Goal: Task Accomplishment & Management: Complete application form

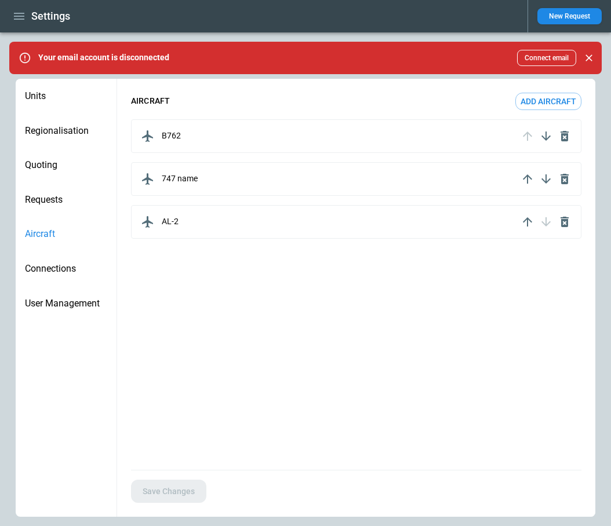
click at [23, 13] on icon "button" at bounding box center [19, 16] width 10 height 7
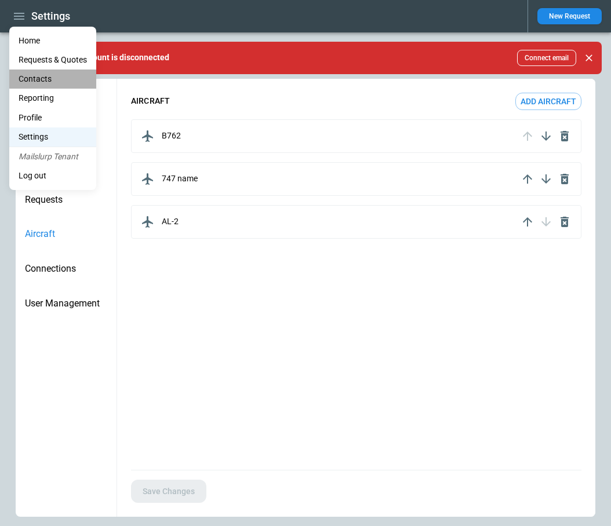
click at [41, 79] on li "Contacts" at bounding box center [52, 79] width 87 height 19
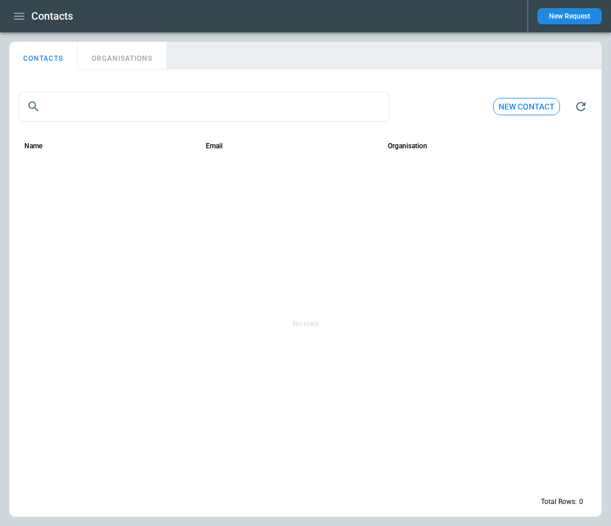
click at [123, 63] on button "ORGANISATIONS" at bounding box center [122, 56] width 89 height 28
click at [117, 107] on input "text" at bounding box center [217, 107] width 344 height 30
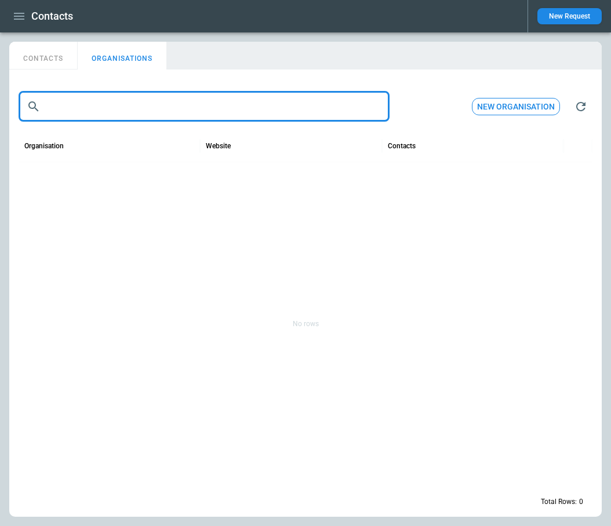
paste input "**********"
type input "*"
paste input "**********"
type input "**********"
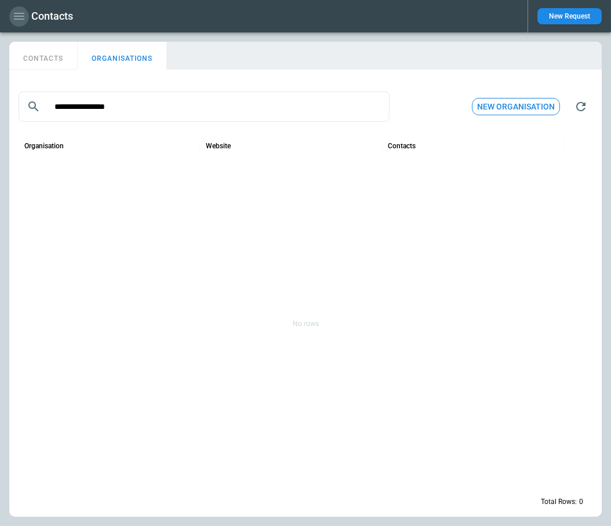
click at [20, 16] on icon "button" at bounding box center [19, 16] width 10 height 7
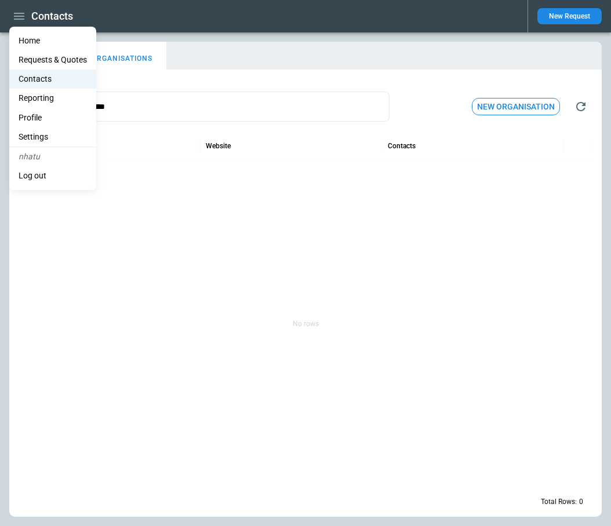
click at [46, 79] on li "Contacts" at bounding box center [52, 79] width 87 height 19
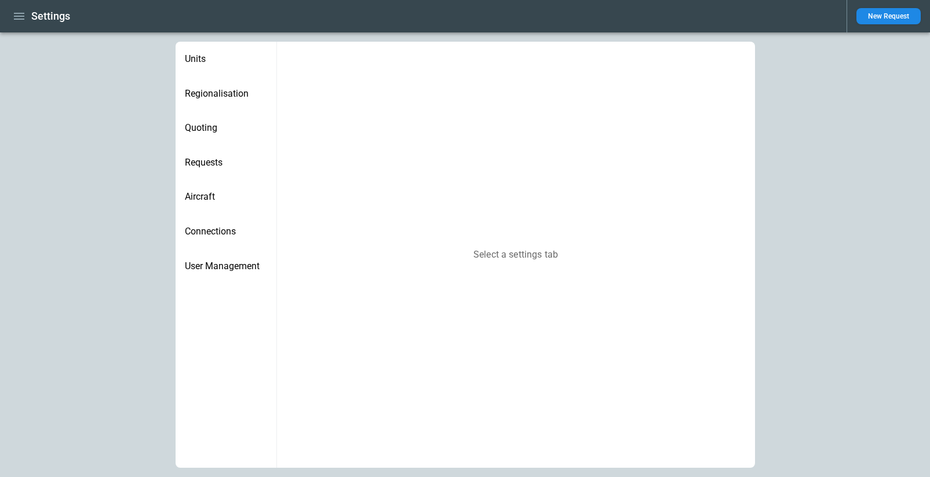
click at [19, 16] on icon "button" at bounding box center [19, 16] width 10 height 7
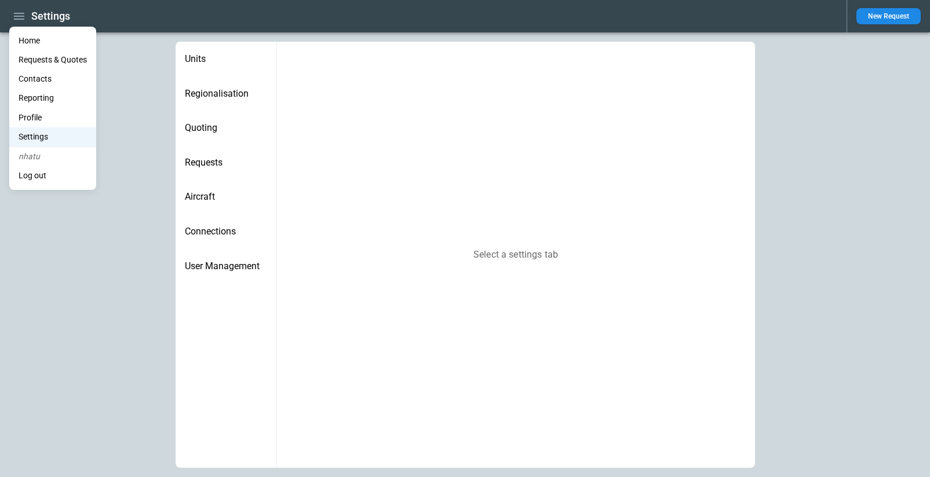
click at [34, 56] on Quotes "Requests & Quotes" at bounding box center [52, 59] width 87 height 19
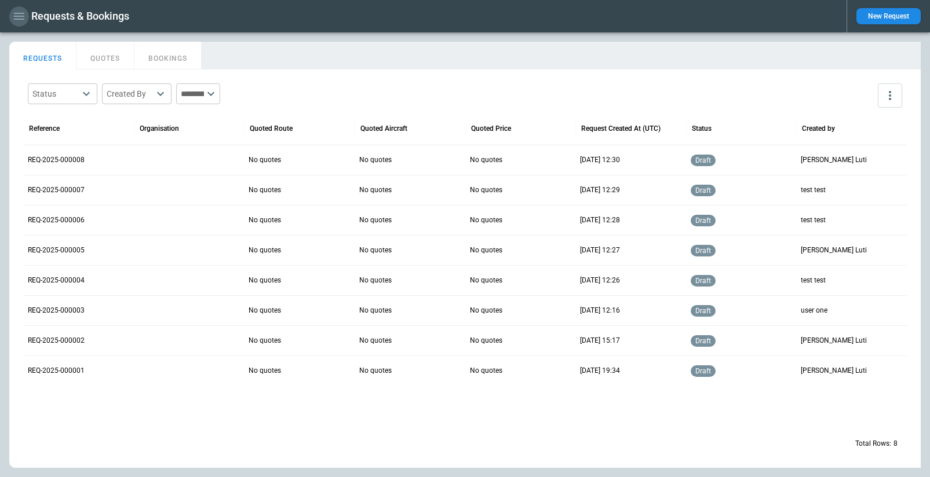
click at [18, 16] on icon "button" at bounding box center [19, 16] width 10 height 7
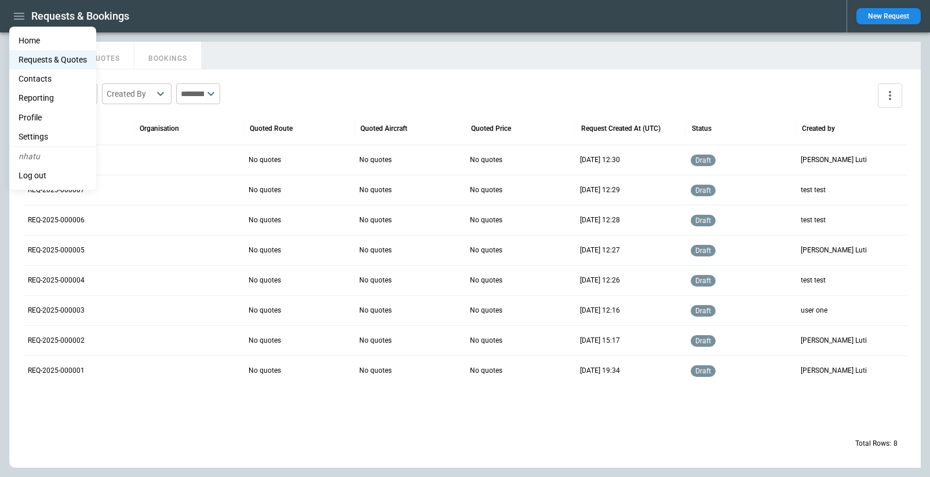
click at [44, 79] on li "Contacts" at bounding box center [52, 79] width 87 height 19
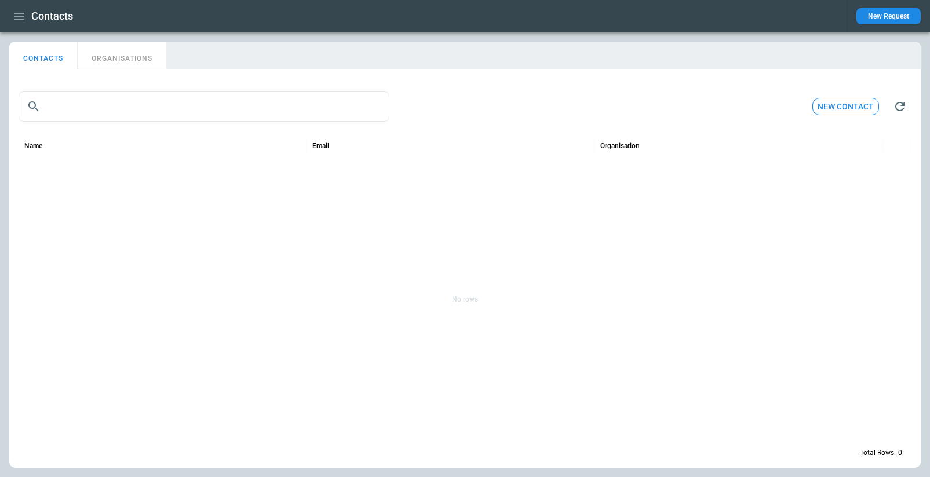
click at [104, 61] on button "ORGANISATIONS" at bounding box center [122, 56] width 89 height 28
click at [21, 21] on icon "button" at bounding box center [19, 16] width 14 height 14
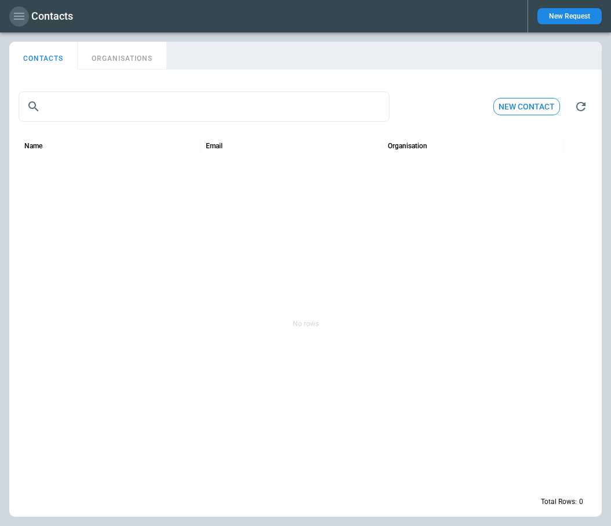
click at [20, 10] on icon "button" at bounding box center [19, 16] width 14 height 14
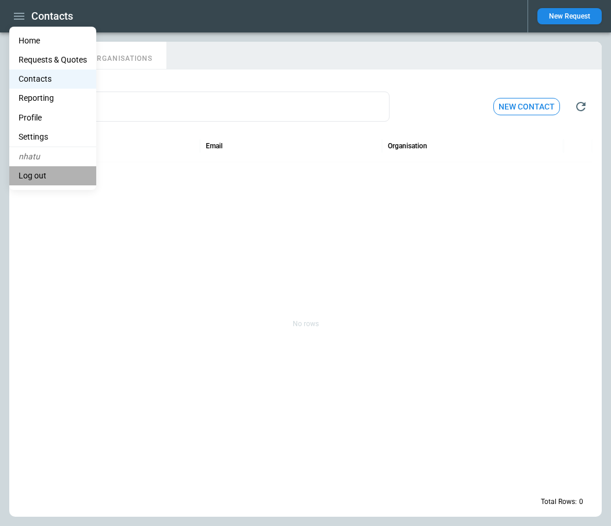
click at [27, 172] on li "Log out" at bounding box center [52, 175] width 87 height 19
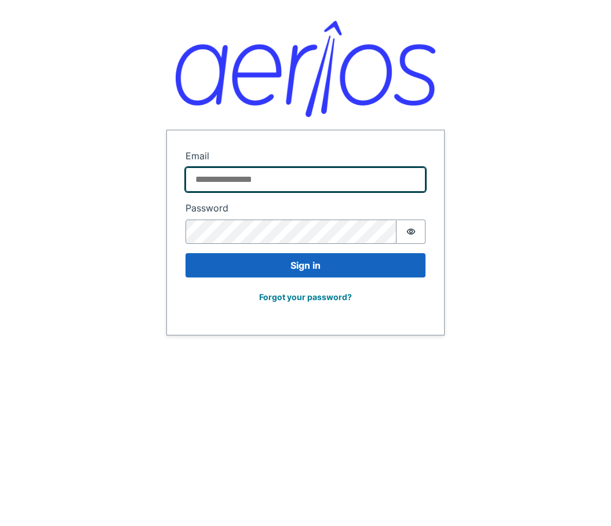
click at [278, 169] on input "Email" at bounding box center [305, 179] width 240 height 24
paste input "**********"
type input "**********"
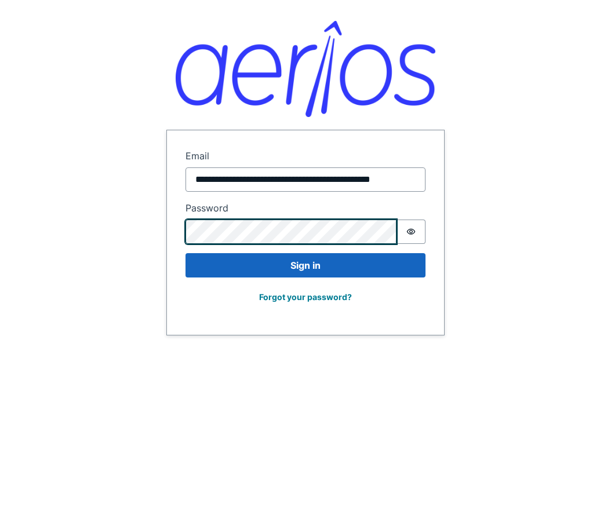
scroll to position [0, 0]
click at [416, 229] on button "Password is hidden" at bounding box center [410, 232] width 29 height 24
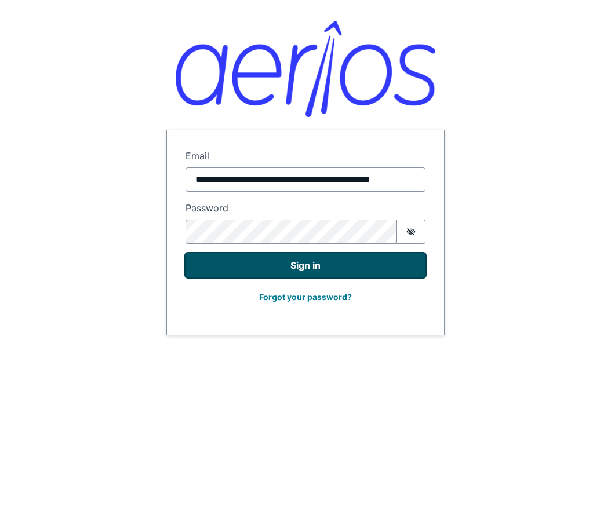
click at [331, 265] on button "Sign in" at bounding box center [305, 265] width 240 height 24
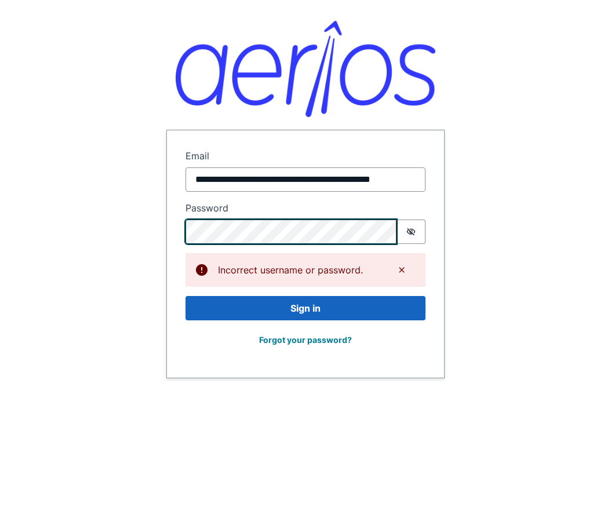
click at [184, 230] on form "**********" at bounding box center [305, 253] width 277 height 247
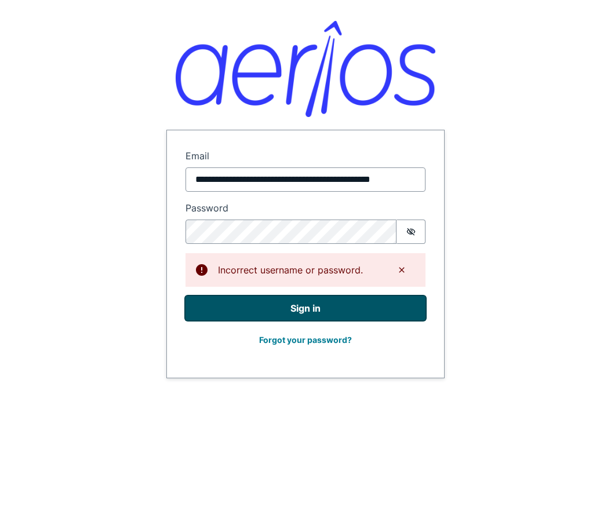
click at [198, 309] on button "Sign in" at bounding box center [305, 308] width 240 height 24
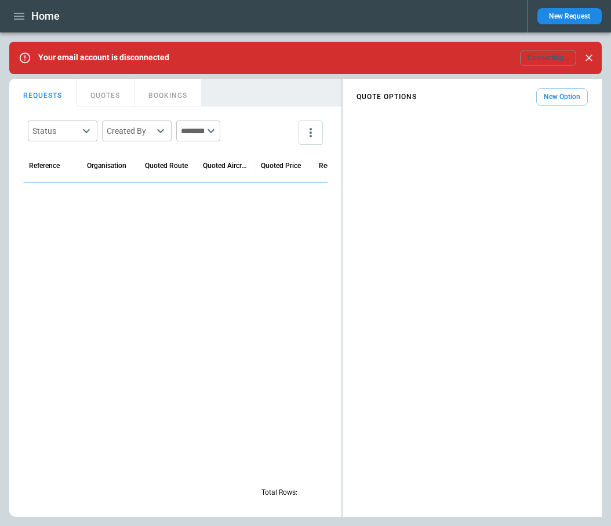
click at [30, 16] on div "Home" at bounding box center [263, 16] width 509 height 20
click at [24, 16] on icon "button" at bounding box center [19, 16] width 10 height 7
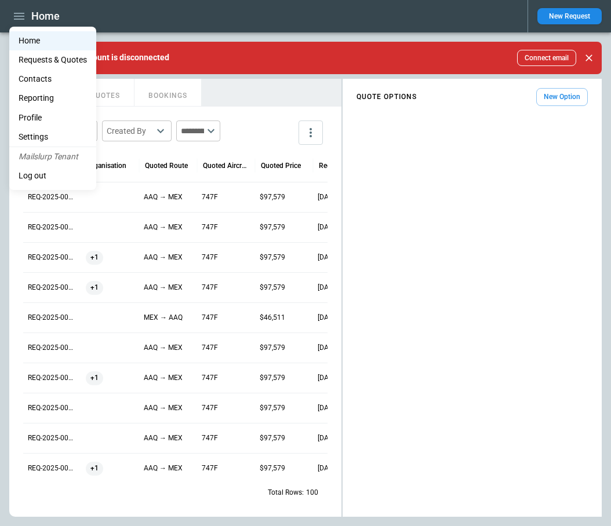
click at [43, 61] on Quotes "Requests & Quotes" at bounding box center [52, 59] width 87 height 19
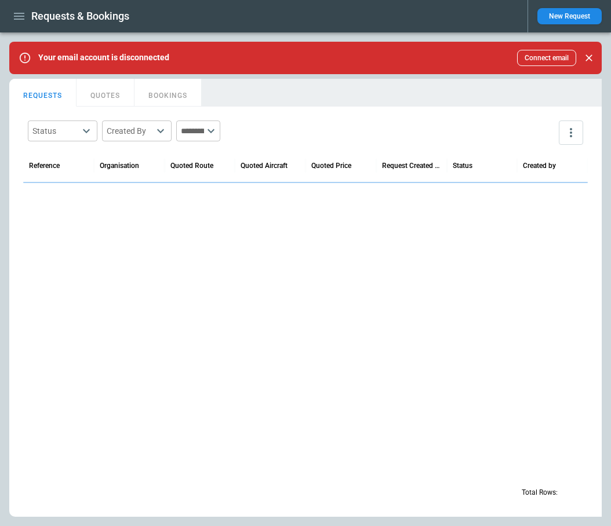
click at [19, 13] on icon "button" at bounding box center [19, 16] width 10 height 7
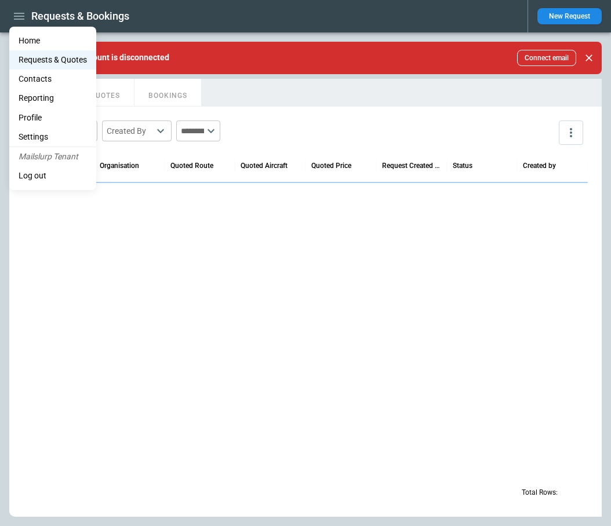
click at [34, 77] on li "Contacts" at bounding box center [52, 79] width 87 height 19
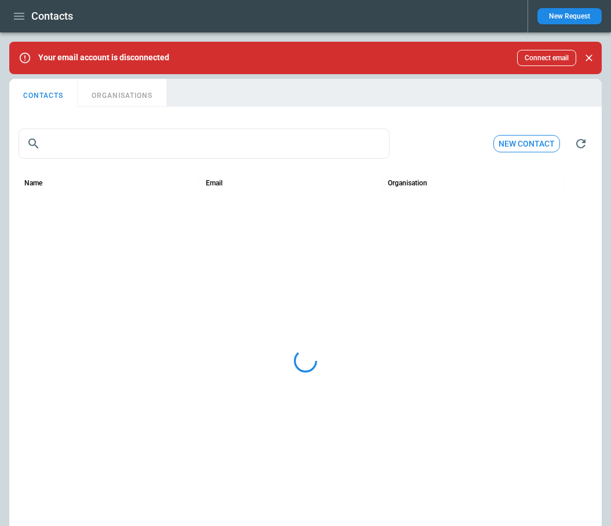
click at [125, 93] on button "ORGANISATIONS" at bounding box center [122, 93] width 89 height 28
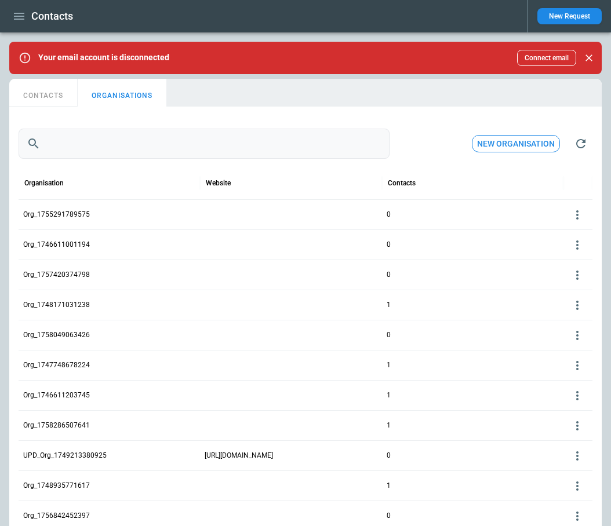
click at [98, 147] on input "text" at bounding box center [217, 144] width 344 height 30
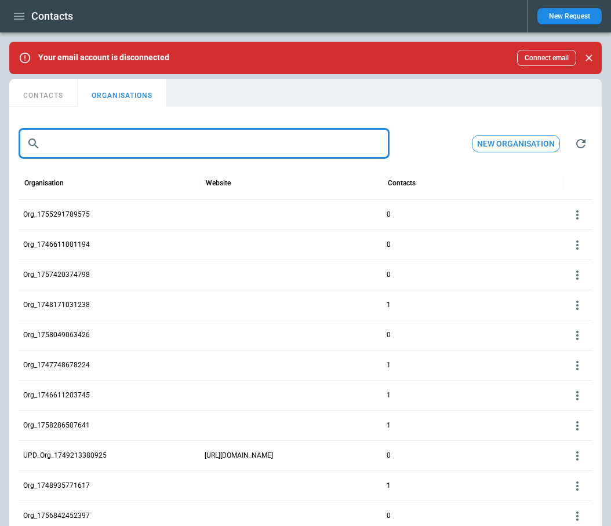
paste input "**********"
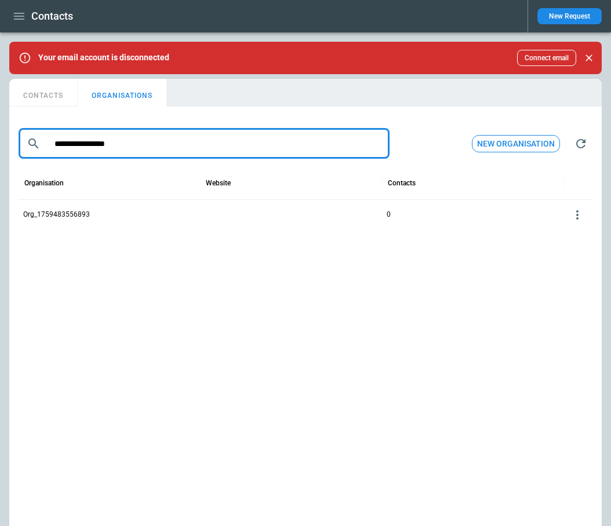
type input "**********"
click at [570, 16] on button "New Request" at bounding box center [569, 16] width 64 height 16
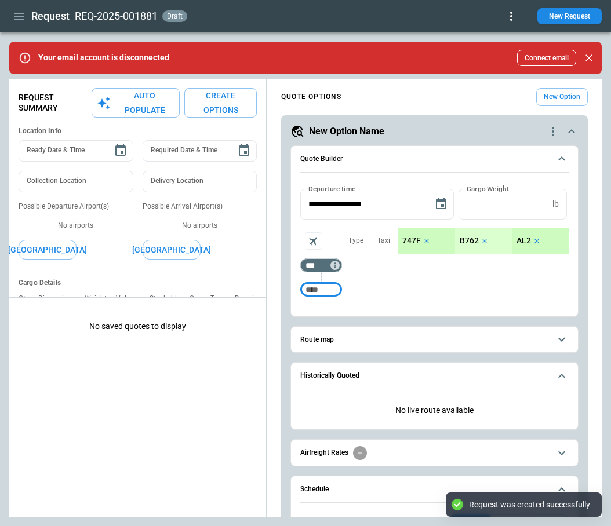
click at [312, 292] on input "Too short" at bounding box center [320, 289] width 37 height 21
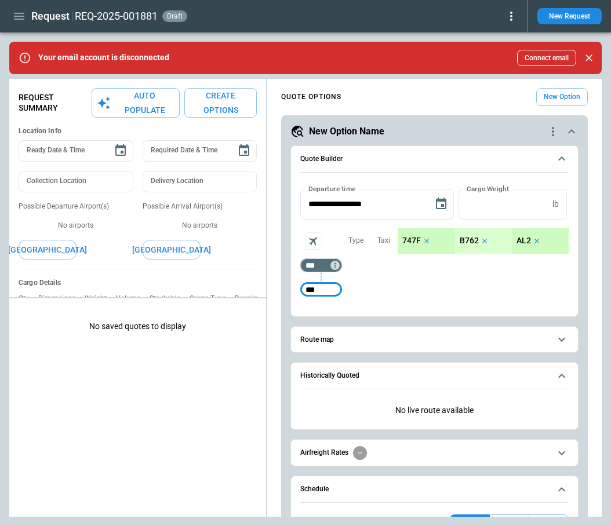
type input "***"
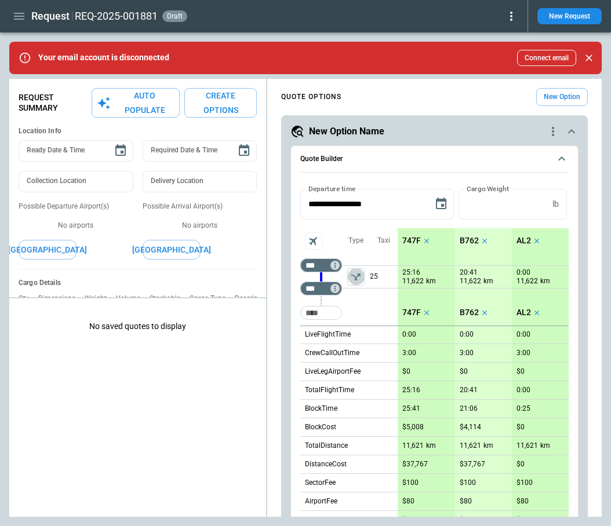
click at [351, 282] on icon "left aligned" at bounding box center [356, 277] width 12 height 12
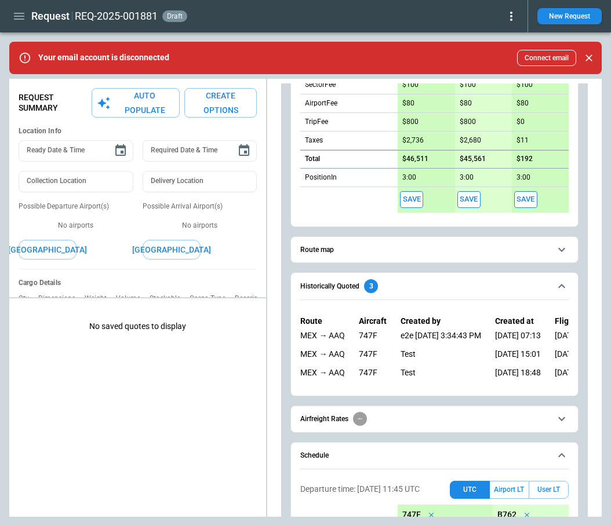
scroll to position [389, 0]
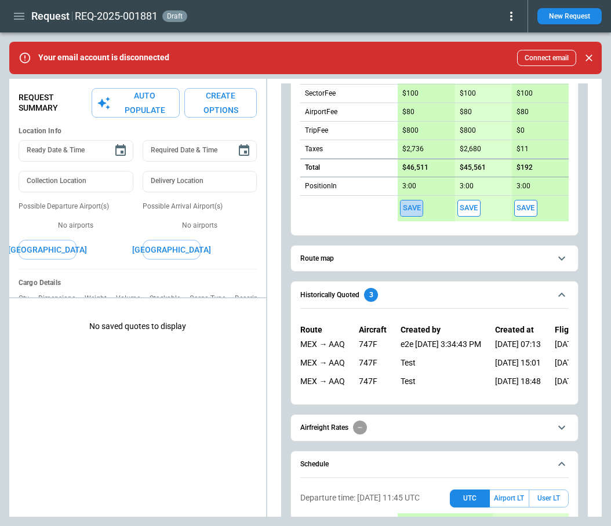
click at [417, 204] on button "Save" at bounding box center [411, 208] width 23 height 17
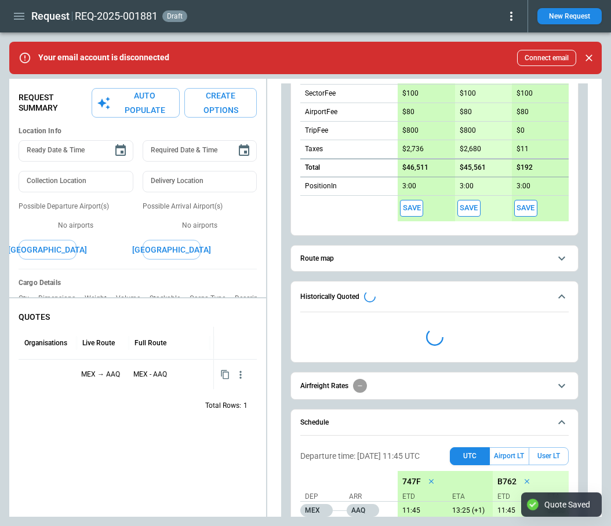
type textarea "*"
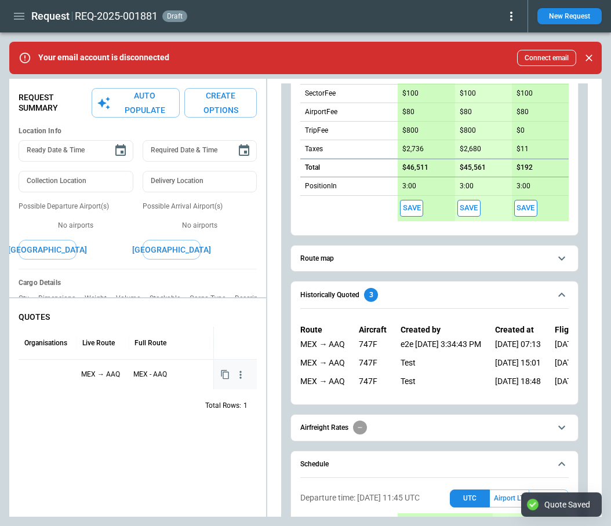
click at [51, 373] on div at bounding box center [47, 374] width 49 height 20
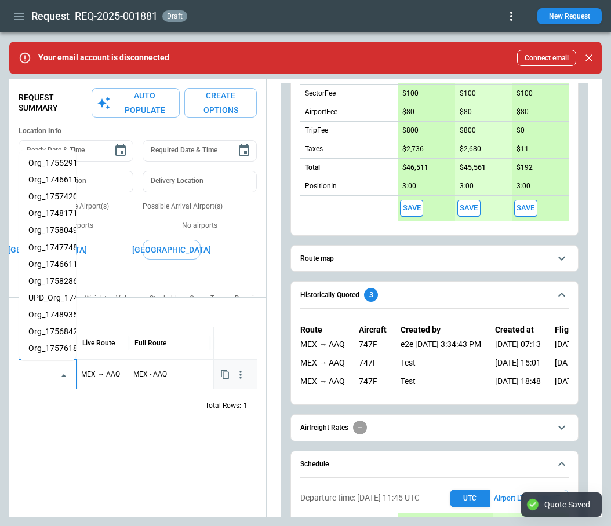
click at [51, 373] on input "text" at bounding box center [38, 376] width 29 height 20
paste input "**********"
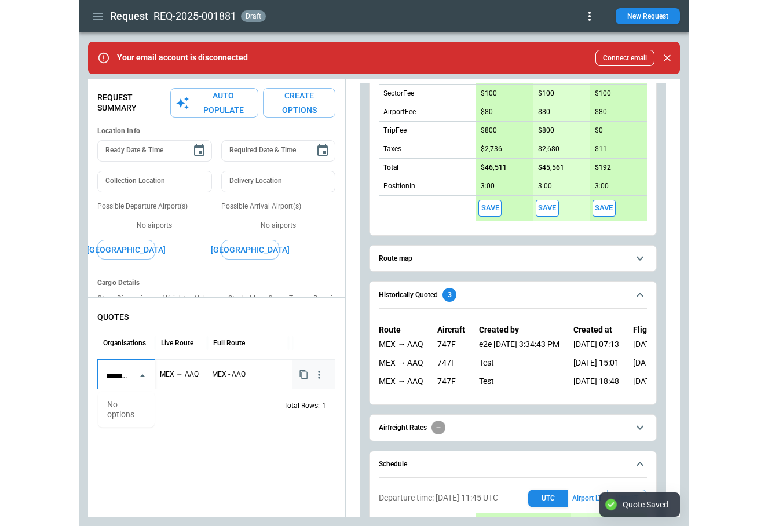
scroll to position [0, 1855]
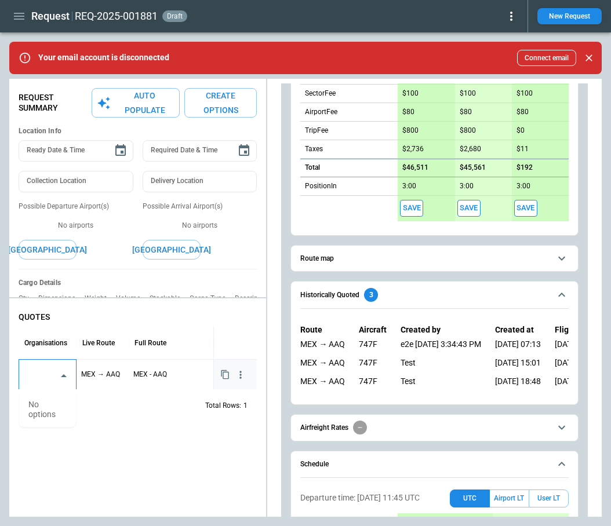
type input "**********"
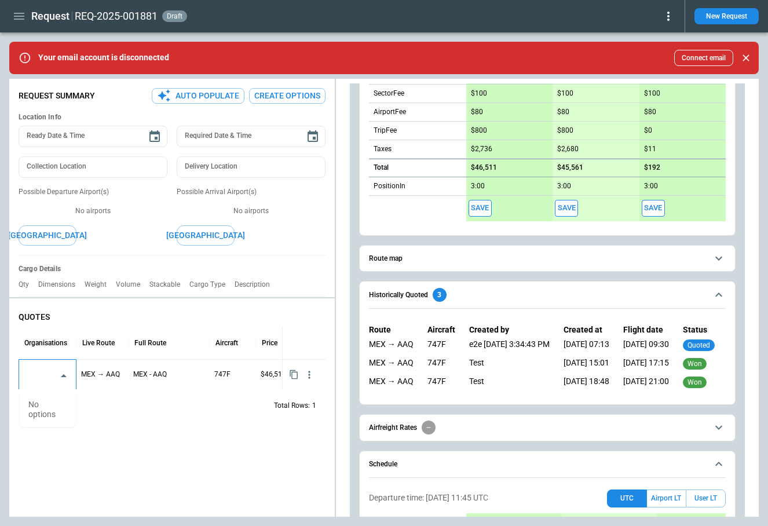
type textarea "*"
drag, startPoint x: 35, startPoint y: 378, endPoint x: 50, endPoint y: 378, distance: 15.6
click at [50, 378] on input "text" at bounding box center [38, 376] width 29 height 20
click at [49, 377] on input "text" at bounding box center [38, 376] width 29 height 20
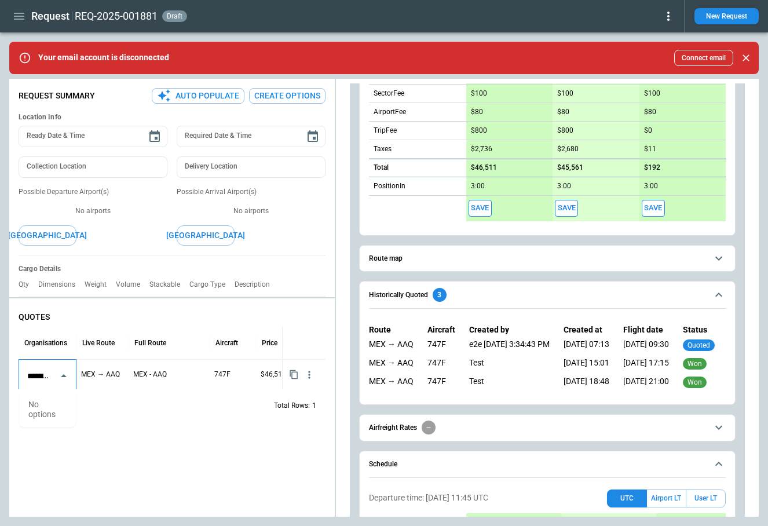
drag, startPoint x: 49, startPoint y: 375, endPoint x: 13, endPoint y: 375, distance: 36.5
click at [13, 375] on div "QUOTES Organisations Live Route Full Route Aircraft Price Status ​ MEX → AAQ ME…" at bounding box center [172, 366] width 326 height 127
type input "**********"
click at [74, 459] on div "QUOTES Organisations Live Route Full Route Aircraft Price Status ​ MEX → AAQ ME…" at bounding box center [172, 410] width 326 height 214
click at [59, 374] on div at bounding box center [47, 374] width 49 height 20
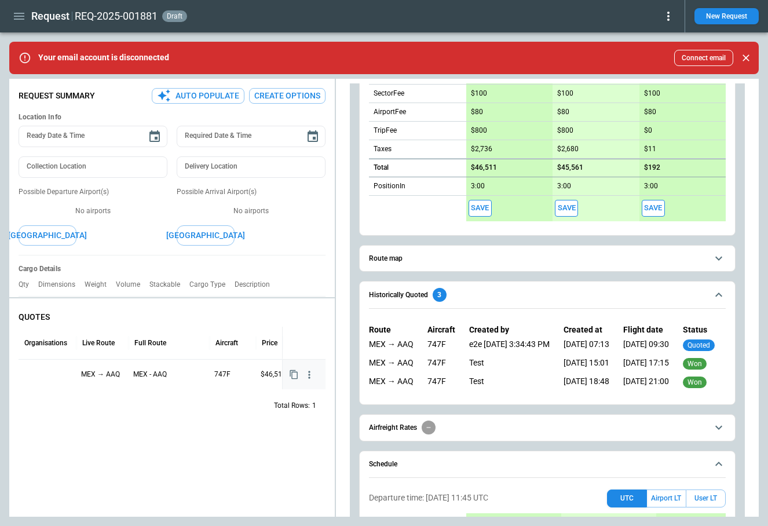
click at [61, 375] on div at bounding box center [47, 374] width 49 height 20
click at [61, 375] on icon "Open" at bounding box center [64, 376] width 6 height 3
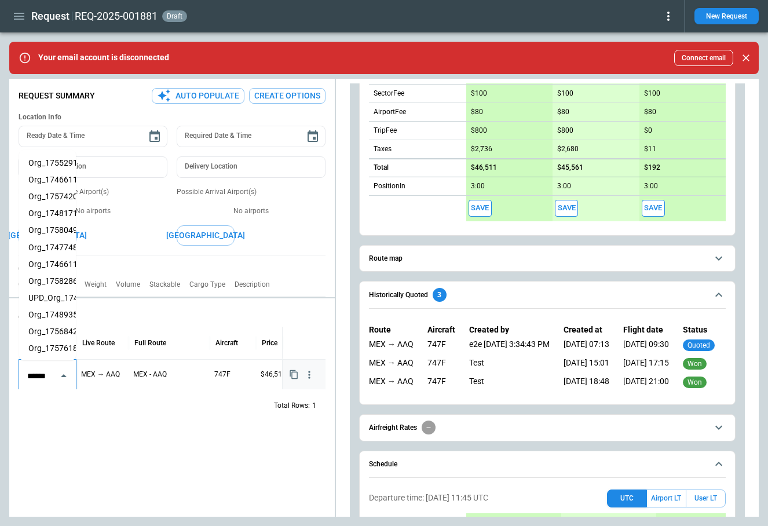
scroll to position [0, 1]
type input "******"
click at [92, 444] on div "QUOTES Organisations Live Route Full Route Aircraft Price Status ​ MEX → AAQ ME…" at bounding box center [172, 410] width 326 height 214
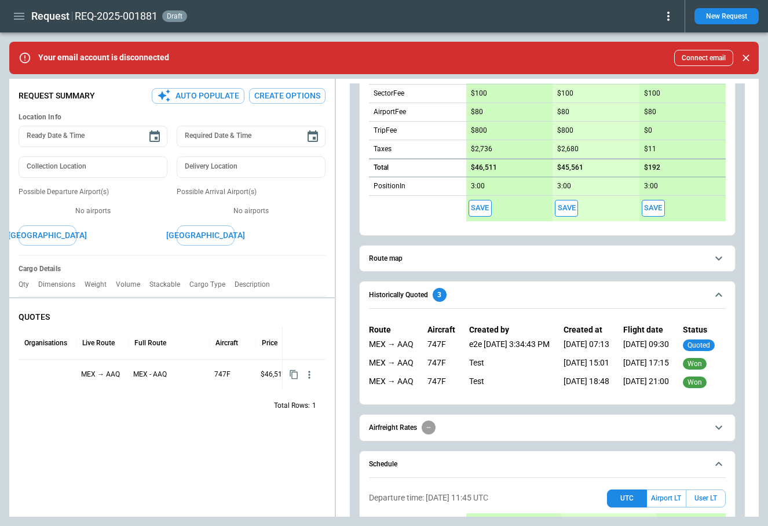
click at [21, 11] on icon "button" at bounding box center [19, 16] width 14 height 14
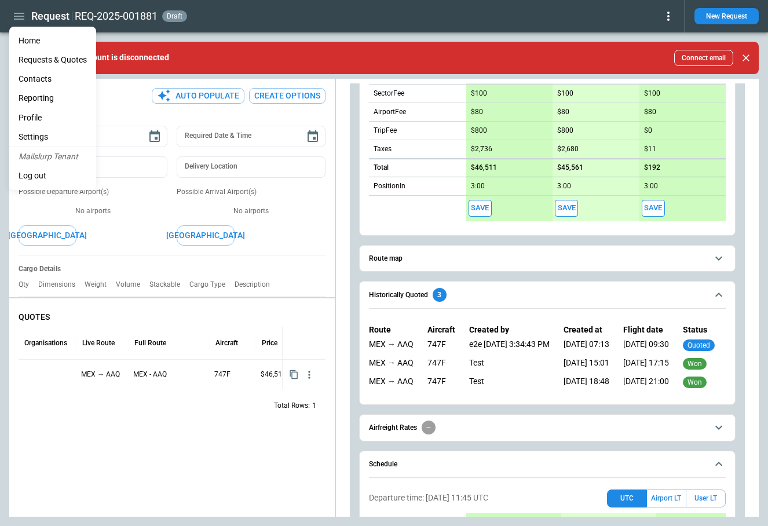
click at [41, 79] on li "Contacts" at bounding box center [52, 79] width 87 height 19
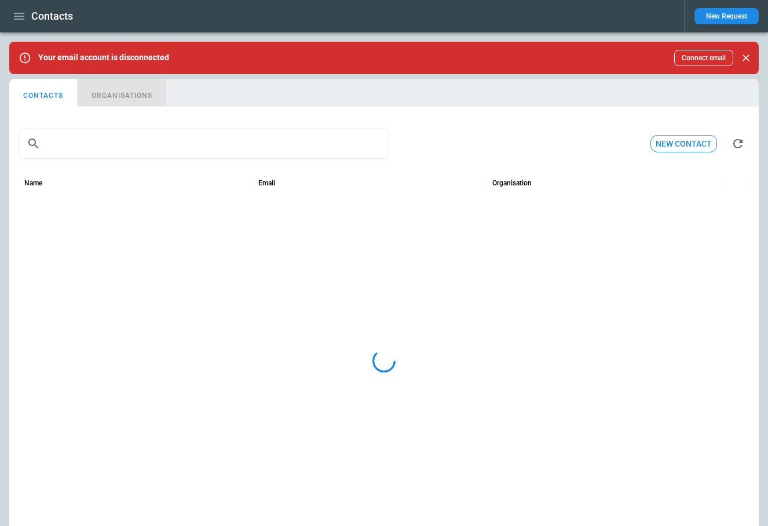
click at [134, 90] on button "ORGANISATIONS" at bounding box center [122, 93] width 89 height 28
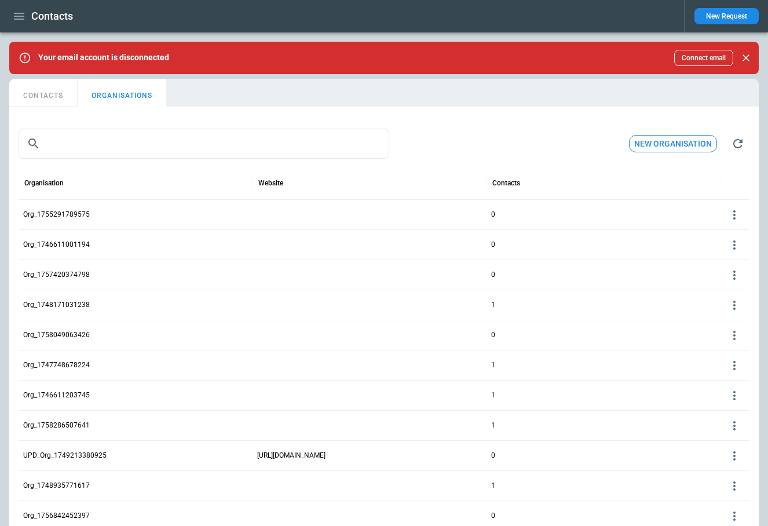
click at [610, 215] on icon at bounding box center [735, 214] width 2 height 9
click at [610, 247] on button "Delete" at bounding box center [725, 249] width 38 height 17
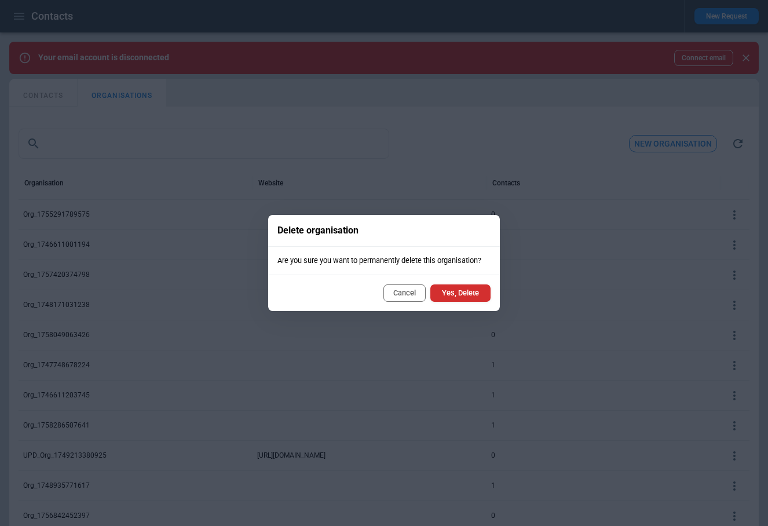
click at [469, 294] on button "Yes, Delete" at bounding box center [460, 292] width 60 height 17
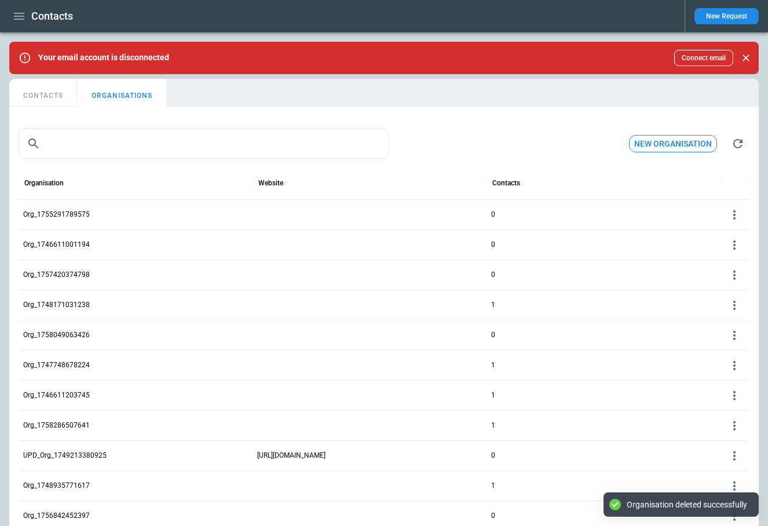
click at [610, 212] on icon at bounding box center [735, 215] width 14 height 14
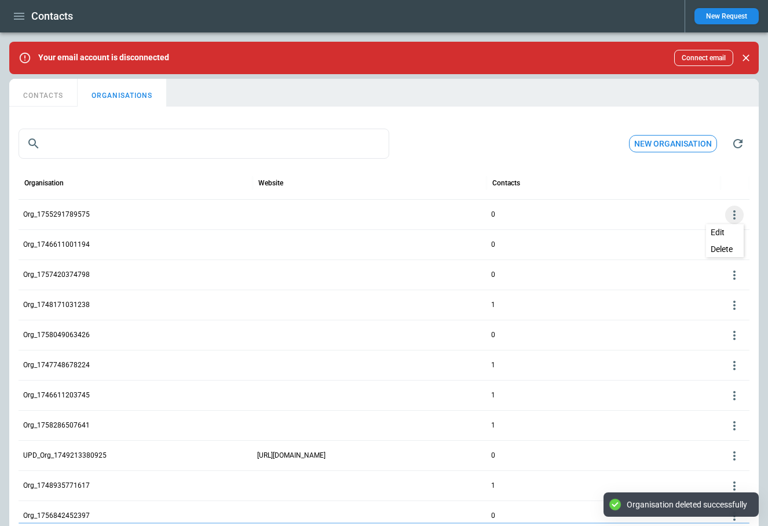
click at [610, 249] on button "Delete" at bounding box center [725, 249] width 38 height 17
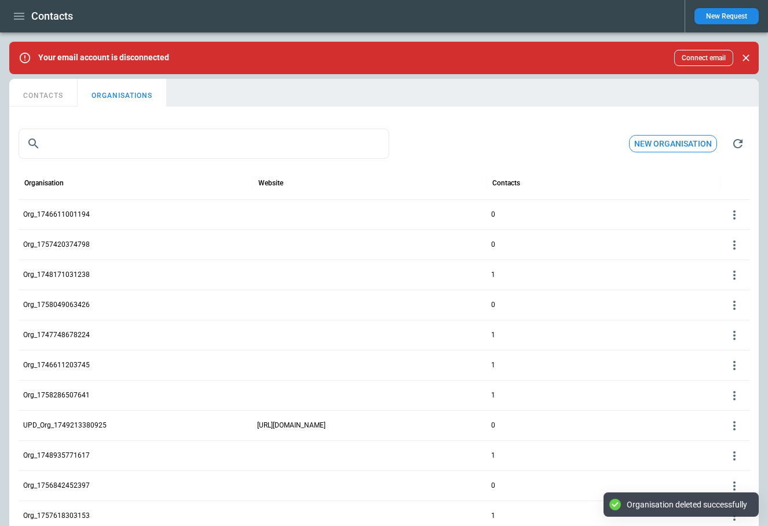
click at [610, 216] on icon at bounding box center [735, 215] width 14 height 14
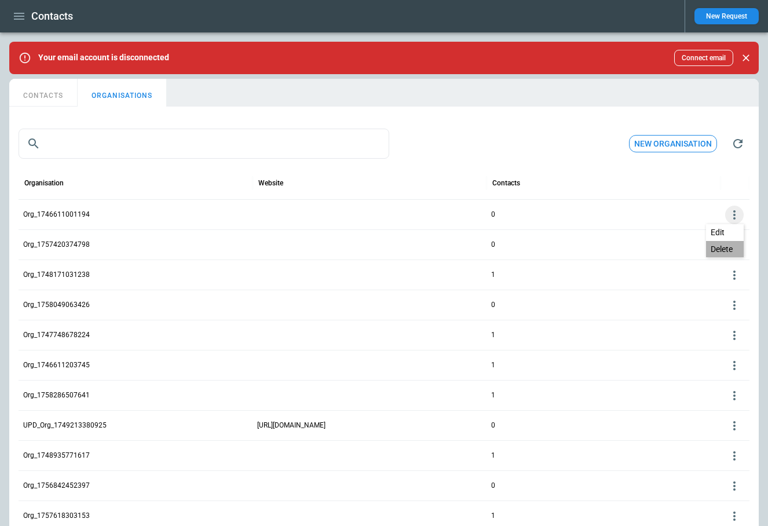
click at [610, 251] on button "Delete" at bounding box center [725, 249] width 38 height 17
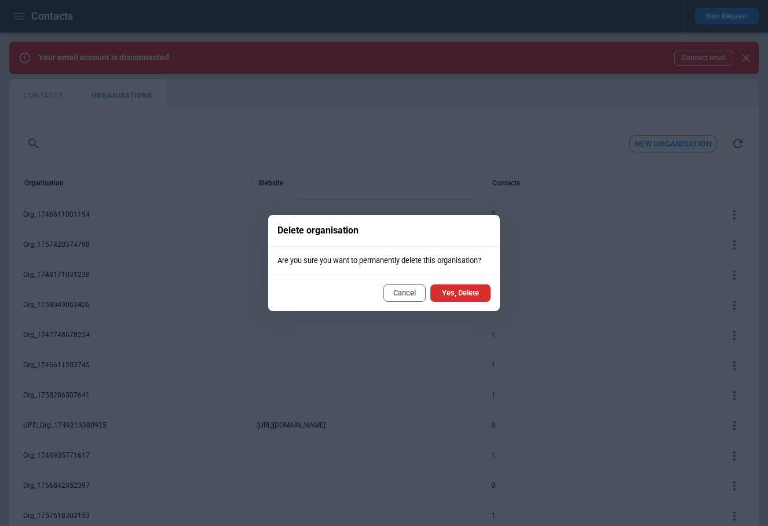
click at [465, 290] on button "Yes, Delete" at bounding box center [460, 292] width 60 height 17
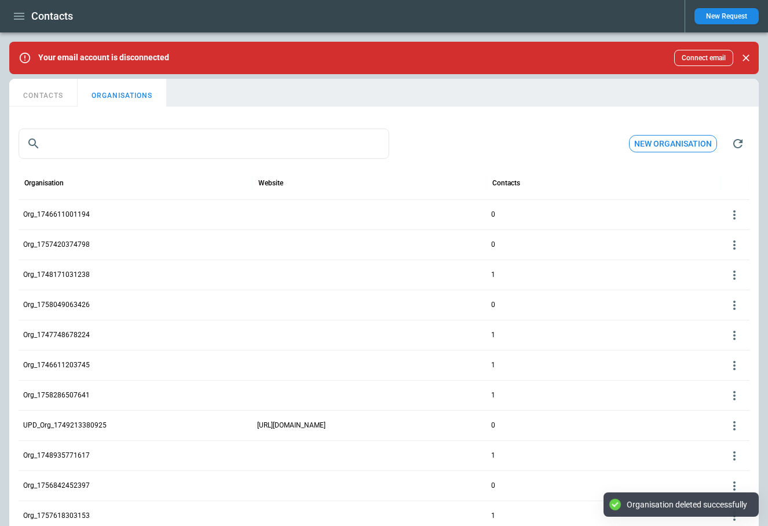
click at [610, 215] on icon at bounding box center [735, 214] width 2 height 9
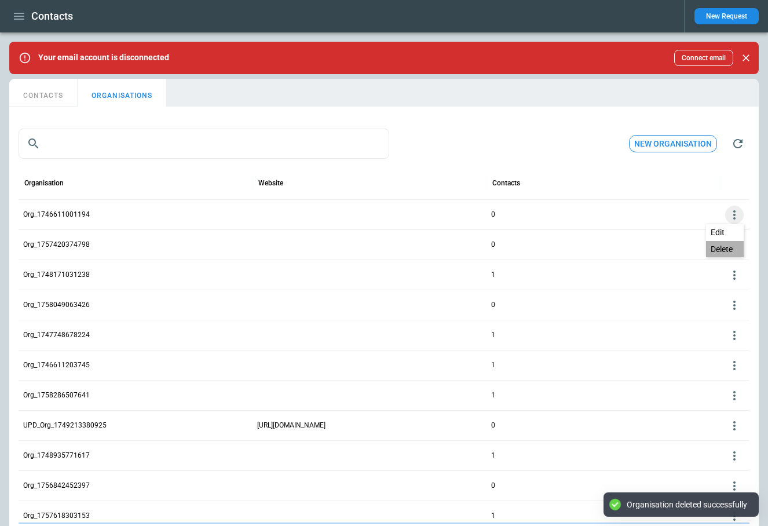
click at [610, 245] on button "Delete" at bounding box center [725, 249] width 38 height 17
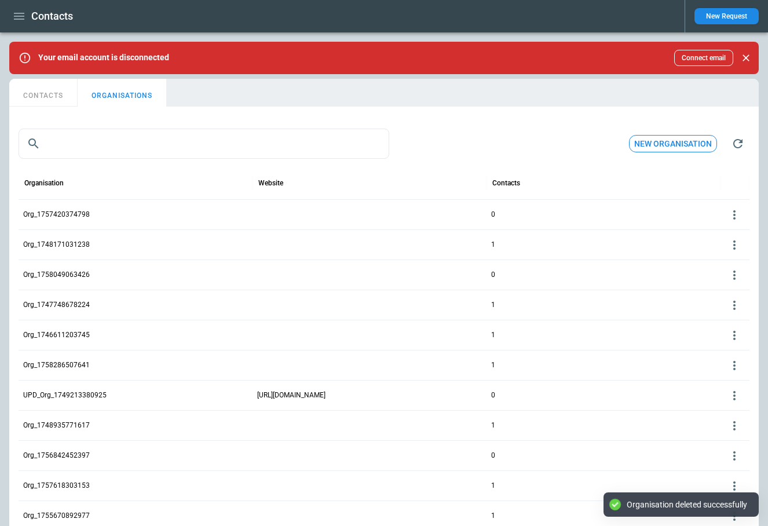
click at [475, 299] on div at bounding box center [370, 305] width 234 height 30
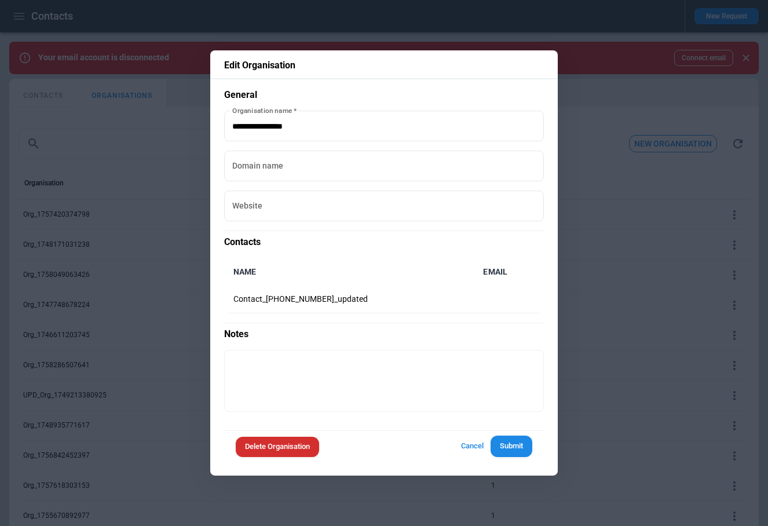
click at [475, 443] on button "Cancel" at bounding box center [472, 446] width 37 height 21
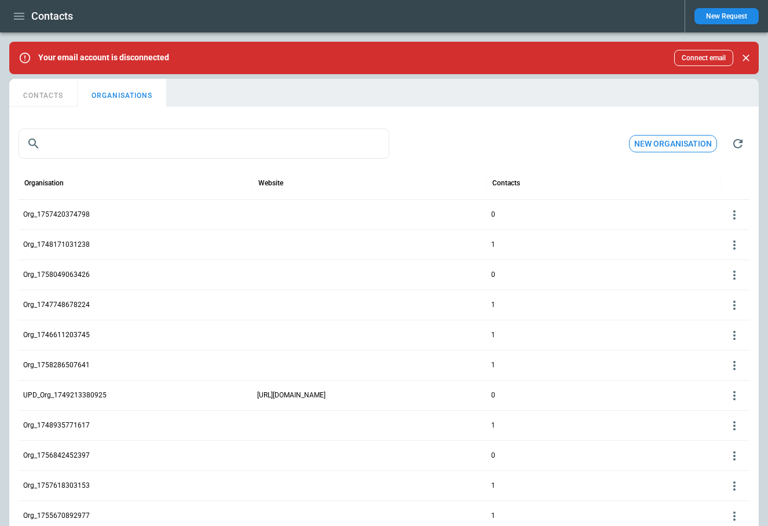
click at [610, 212] on icon at bounding box center [735, 215] width 14 height 14
click at [610, 250] on button "Delete" at bounding box center [725, 249] width 38 height 17
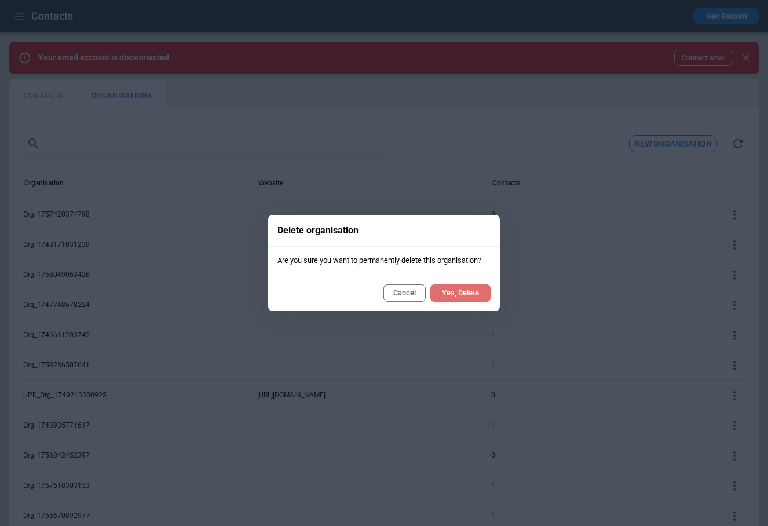
click at [473, 294] on button "Yes, Delete" at bounding box center [460, 292] width 60 height 17
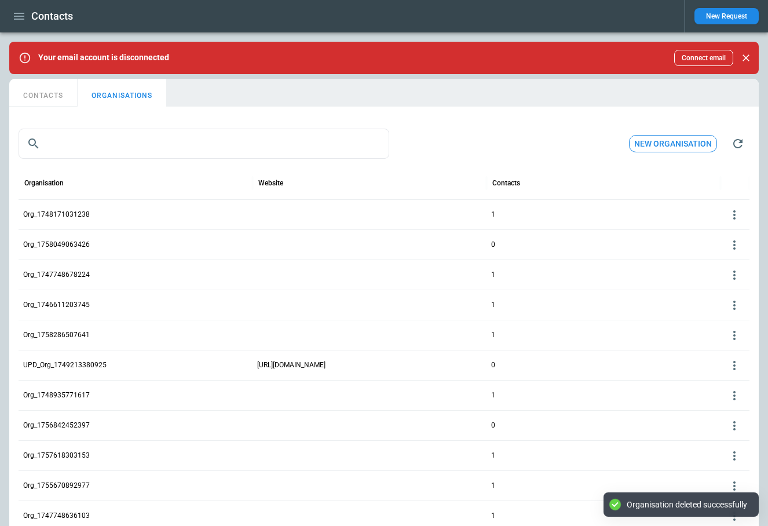
click at [610, 218] on icon at bounding box center [735, 215] width 14 height 14
click at [610, 249] on button "Delete" at bounding box center [725, 249] width 38 height 17
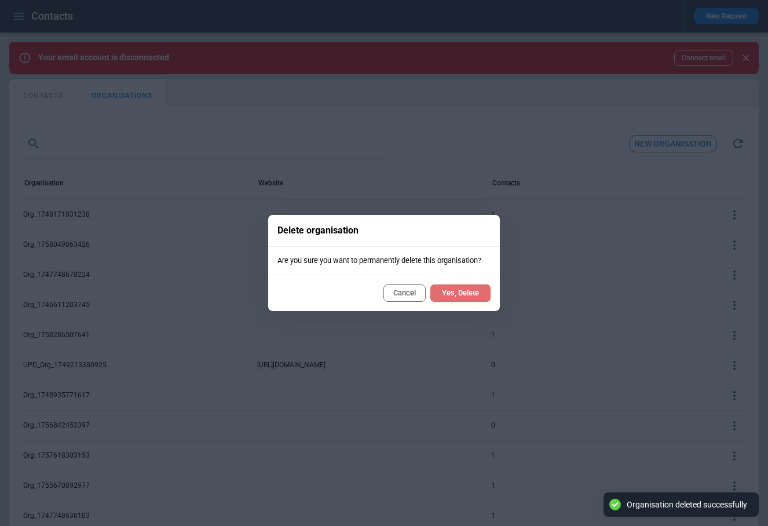
click at [468, 295] on button "Yes, Delete" at bounding box center [460, 292] width 60 height 17
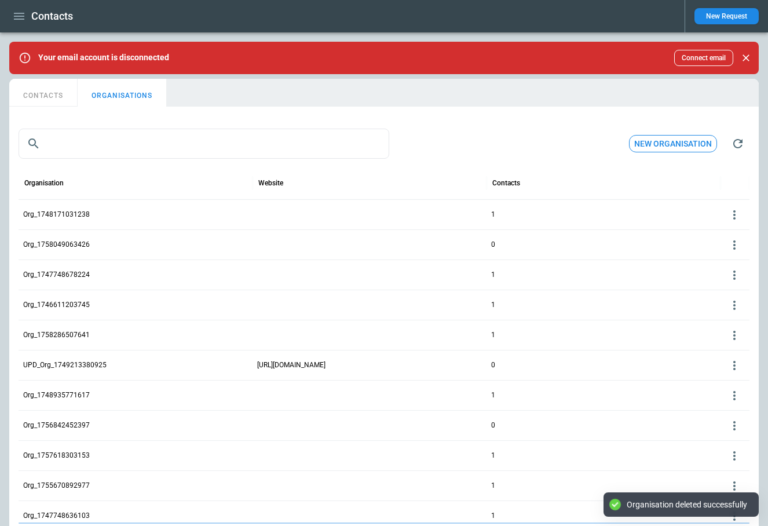
click at [610, 216] on icon at bounding box center [735, 215] width 14 height 14
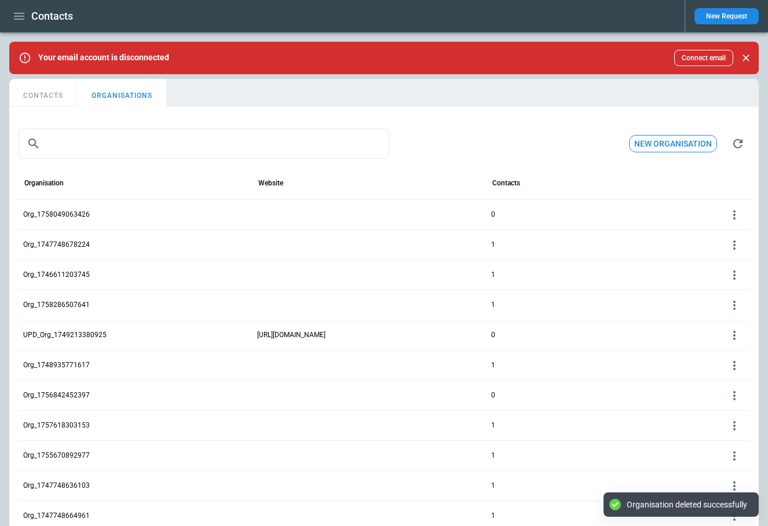
click at [610, 250] on div "1" at bounding box center [604, 244] width 234 height 30
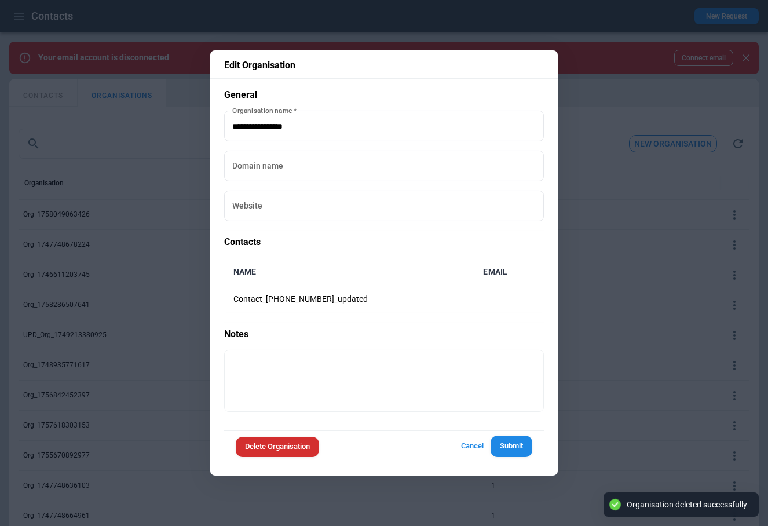
click at [481, 448] on button "Cancel" at bounding box center [472, 446] width 37 height 21
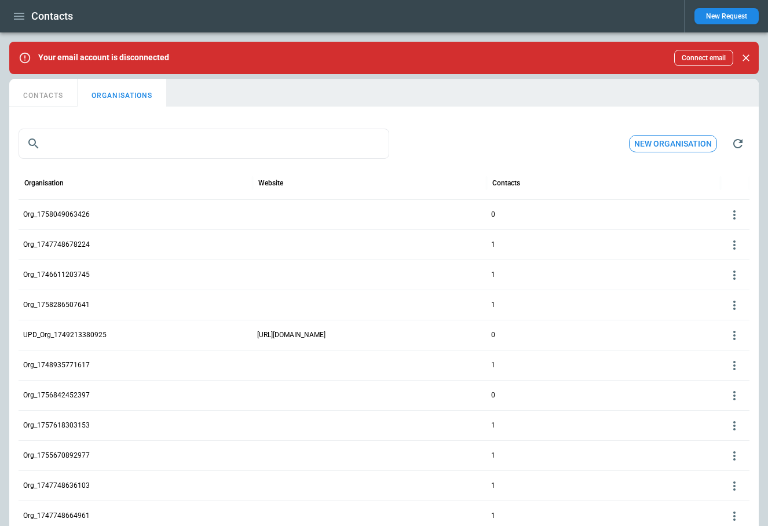
click at [610, 216] on icon at bounding box center [735, 215] width 14 height 14
click at [610, 253] on button "Delete" at bounding box center [725, 249] width 38 height 17
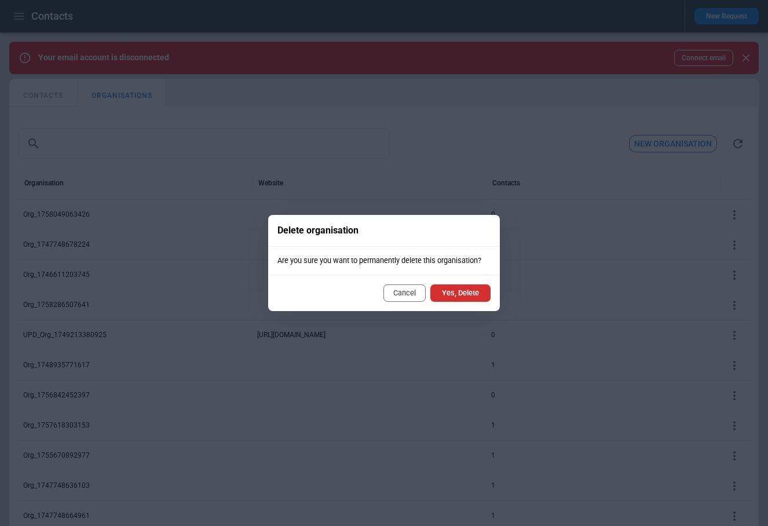
click at [478, 291] on button "Yes, Delete" at bounding box center [460, 292] width 60 height 17
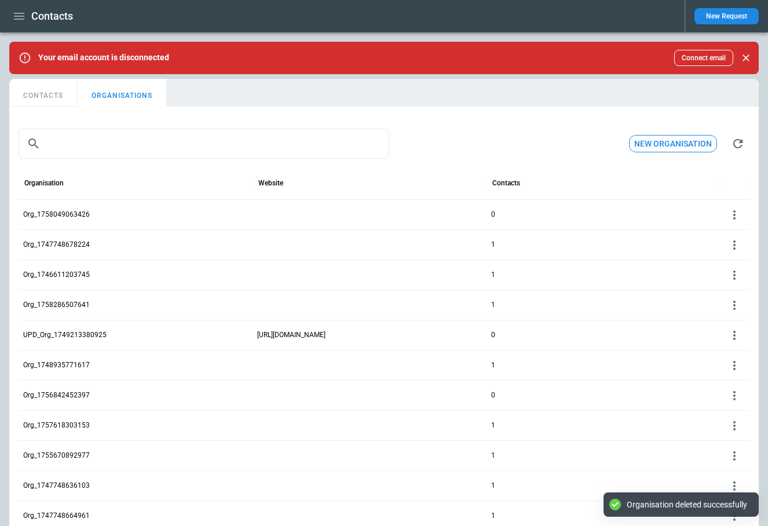
click at [610, 211] on icon at bounding box center [735, 215] width 14 height 14
click at [610, 251] on div "1" at bounding box center [604, 244] width 234 height 30
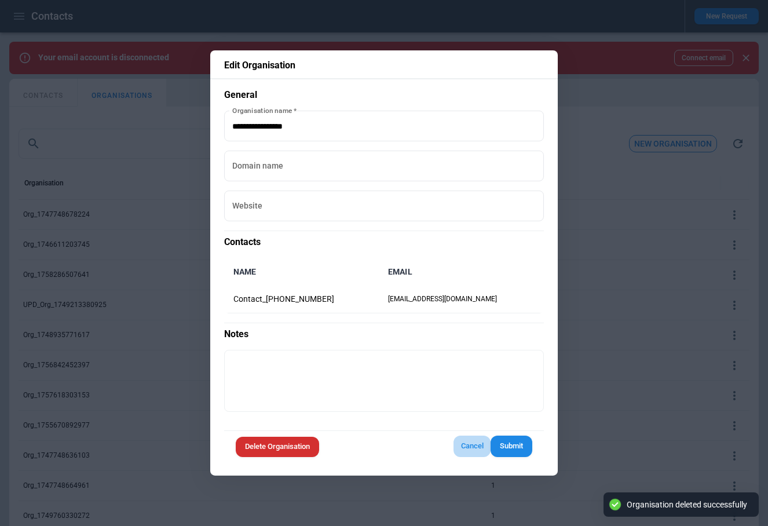
click at [461, 443] on button "Cancel" at bounding box center [472, 446] width 37 height 21
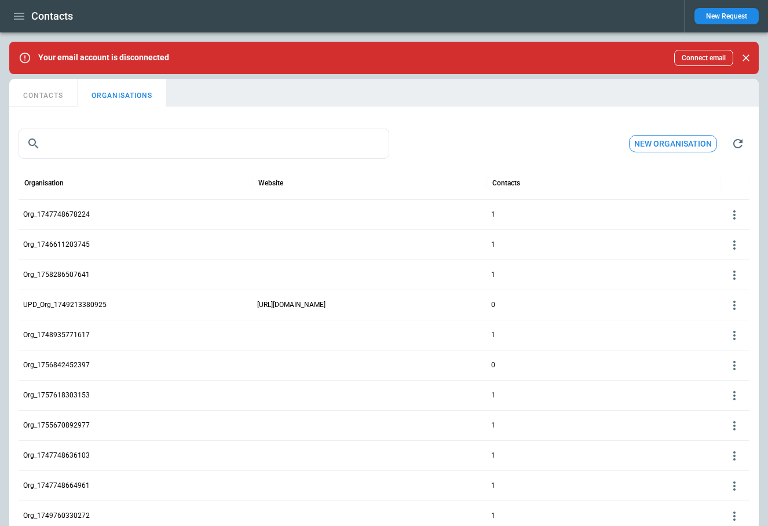
click at [610, 213] on icon at bounding box center [735, 215] width 14 height 14
click at [610, 248] on button "Delete" at bounding box center [725, 249] width 38 height 17
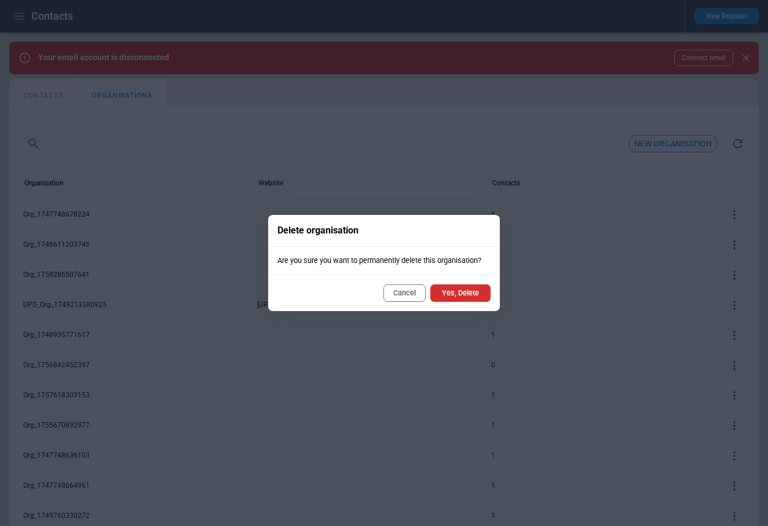
click at [472, 287] on button "Yes, Delete" at bounding box center [460, 292] width 60 height 17
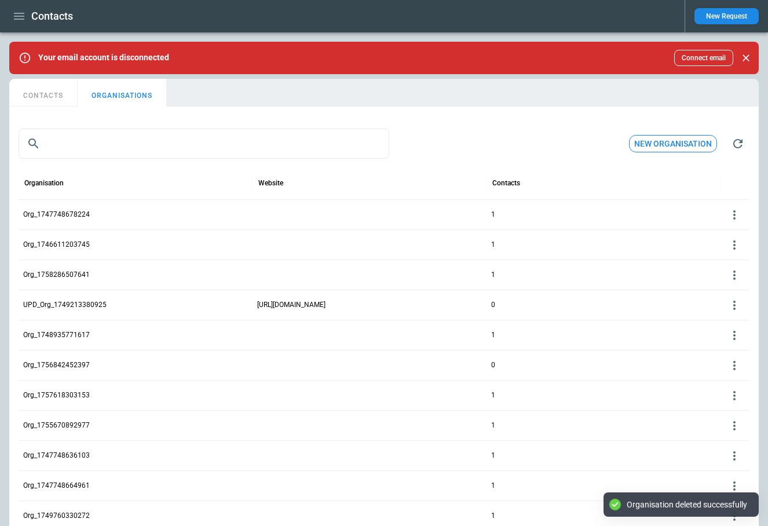
click at [610, 214] on icon at bounding box center [735, 215] width 14 height 14
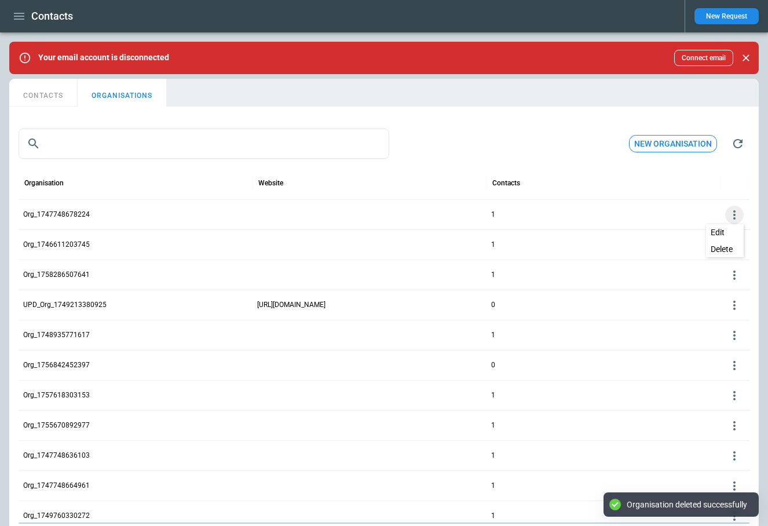
click at [610, 249] on button "Delete" at bounding box center [725, 249] width 38 height 17
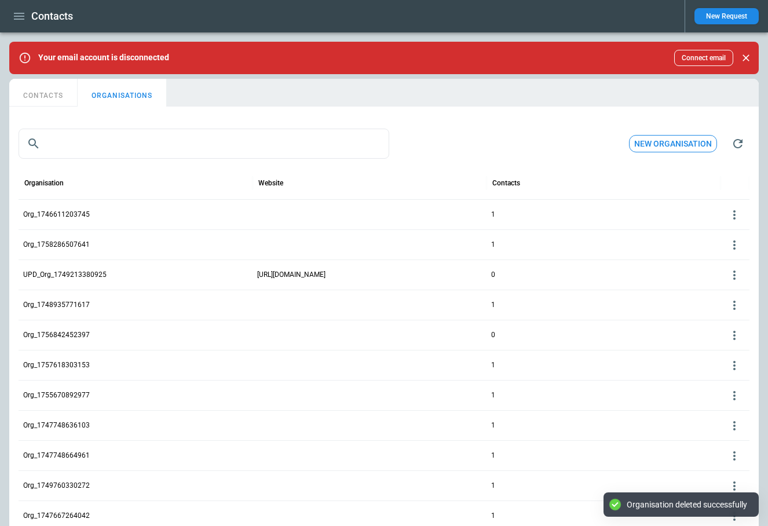
click at [610, 212] on icon at bounding box center [735, 215] width 14 height 14
click at [610, 250] on button "Delete" at bounding box center [725, 249] width 38 height 17
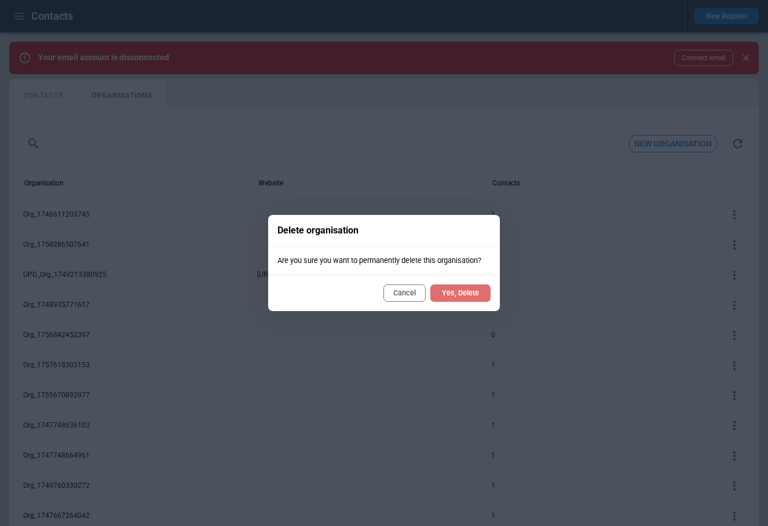
click at [477, 292] on button "Yes, Delete" at bounding box center [460, 292] width 60 height 17
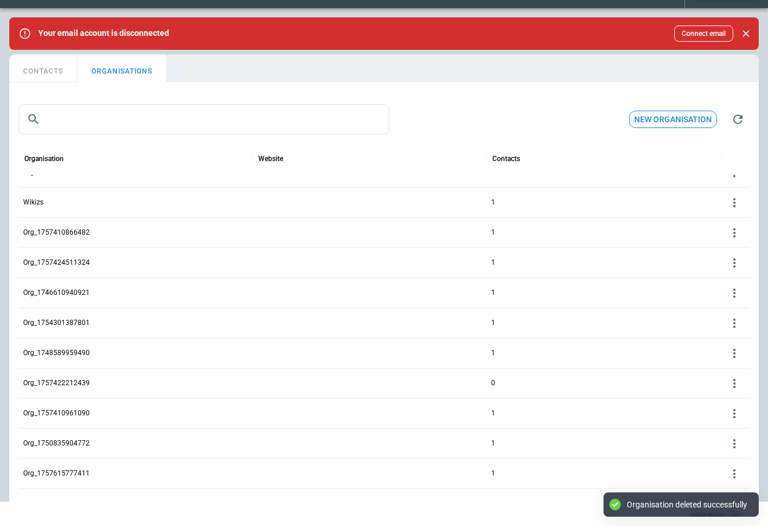
scroll to position [2358, 0]
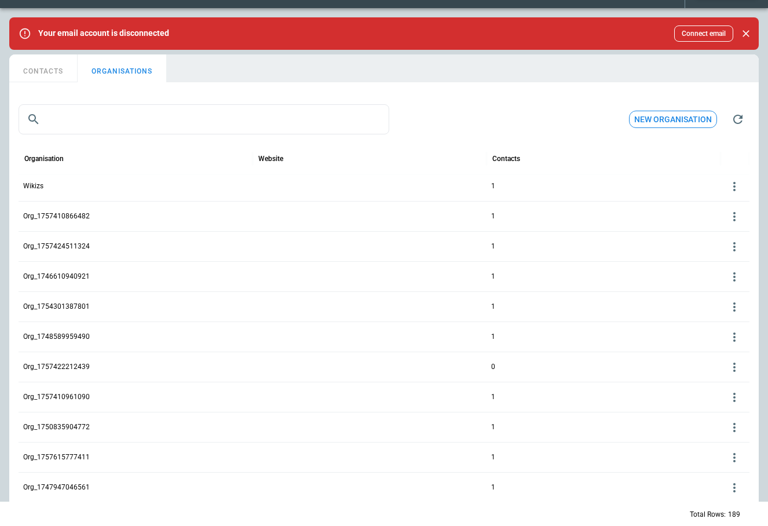
click at [610, 246] on icon at bounding box center [735, 246] width 2 height 9
click at [610, 279] on button "Delete" at bounding box center [725, 281] width 38 height 17
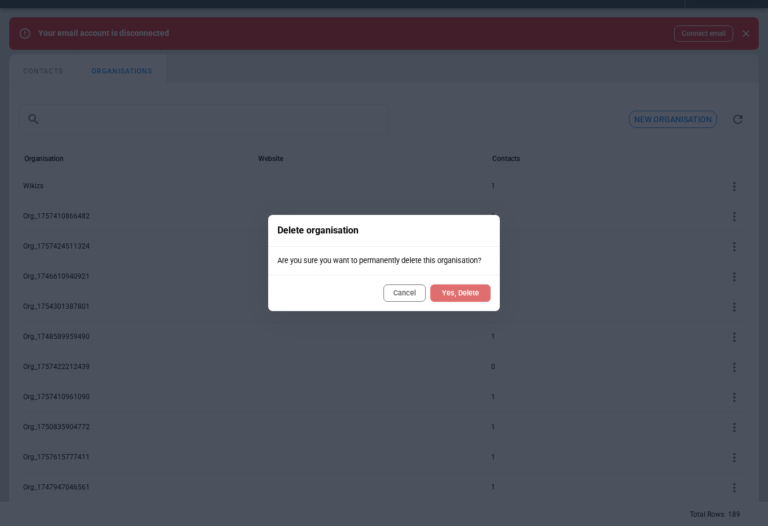
click at [462, 284] on button "Yes, Delete" at bounding box center [460, 292] width 60 height 17
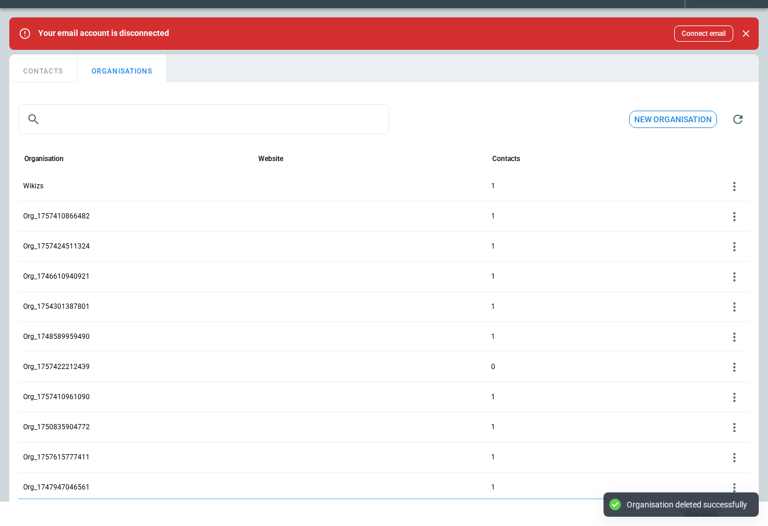
click at [610, 186] on icon at bounding box center [735, 187] width 14 height 14
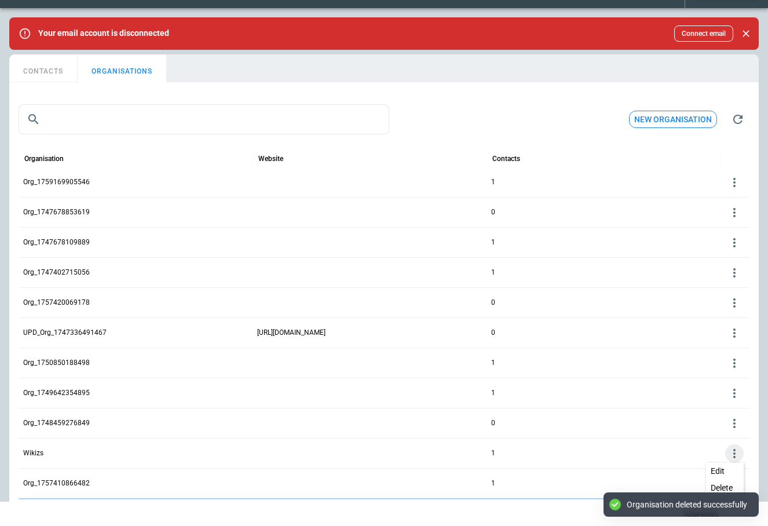
scroll to position [2115, 0]
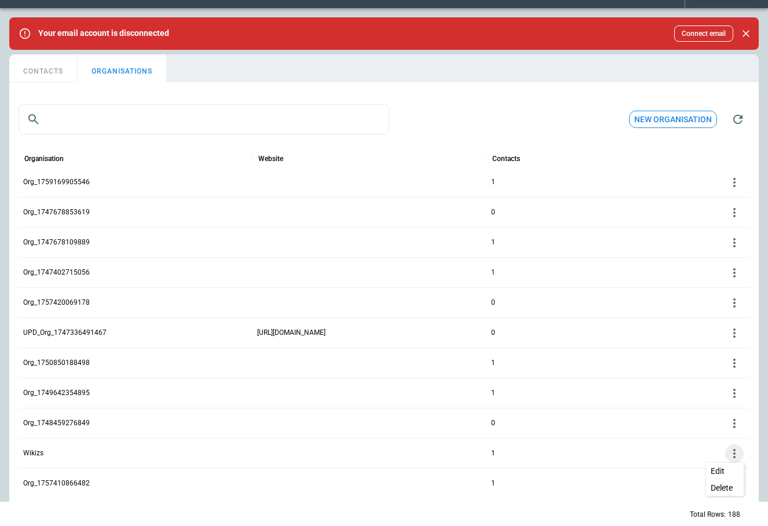
click at [610, 485] on button "Delete" at bounding box center [725, 488] width 38 height 17
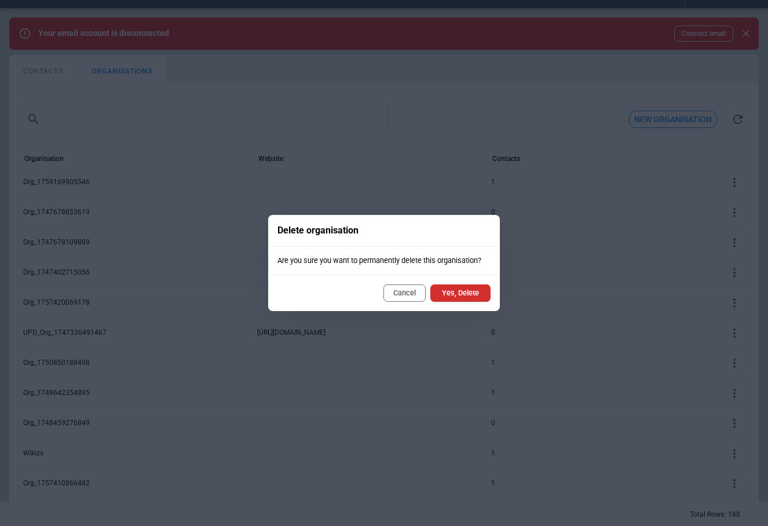
click at [462, 291] on button "Yes, Delete" at bounding box center [460, 292] width 60 height 17
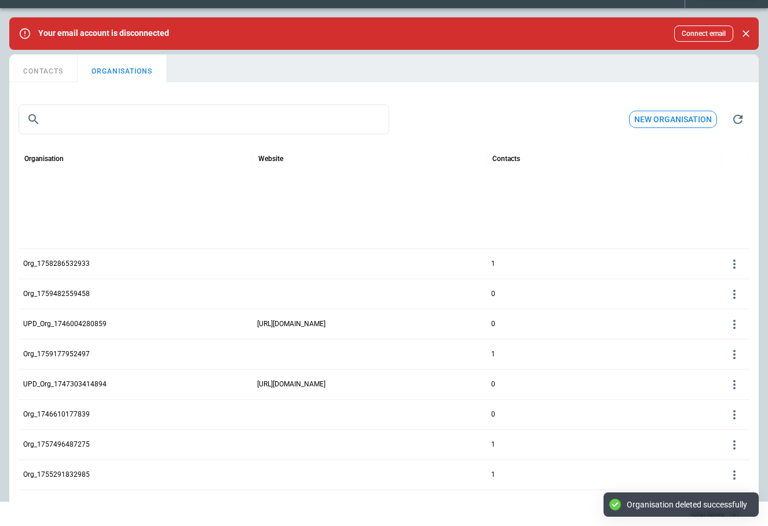
scroll to position [816, 0]
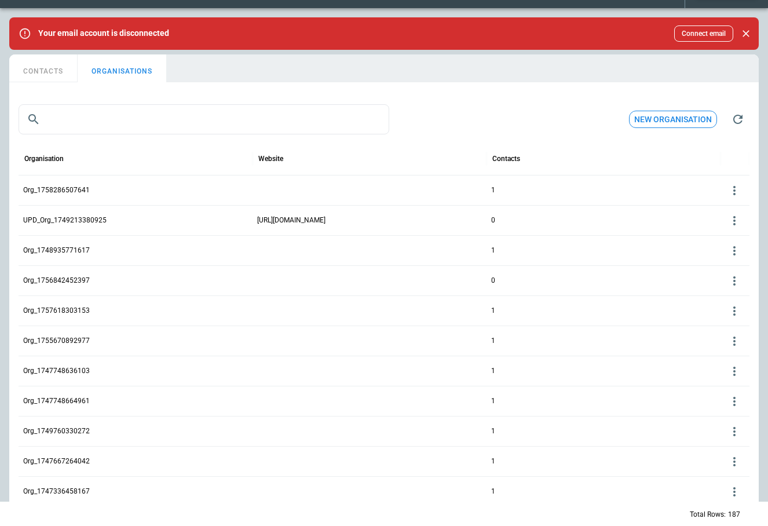
click at [610, 187] on icon at bounding box center [735, 190] width 2 height 9
click at [610, 222] on button "Delete" at bounding box center [725, 225] width 38 height 17
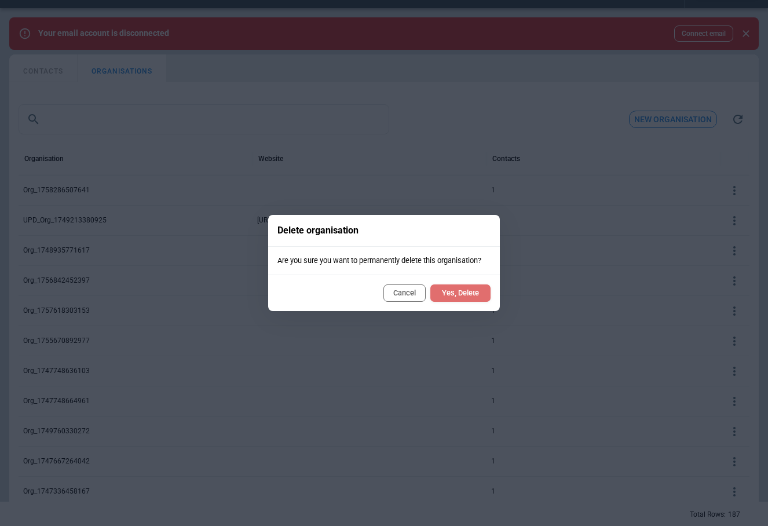
click at [462, 294] on button "Yes, Delete" at bounding box center [460, 292] width 60 height 17
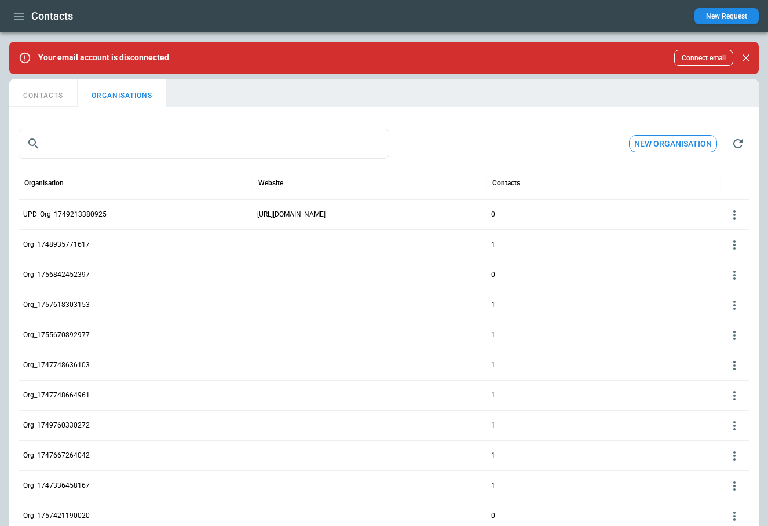
click at [610, 247] on icon at bounding box center [735, 245] width 14 height 14
click at [610, 280] on button "Delete" at bounding box center [725, 279] width 38 height 17
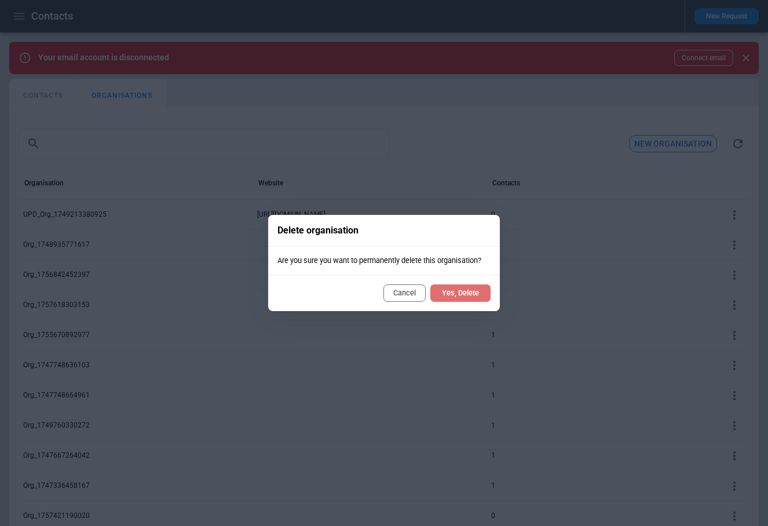
click at [471, 294] on button "Yes, Delete" at bounding box center [460, 292] width 60 height 17
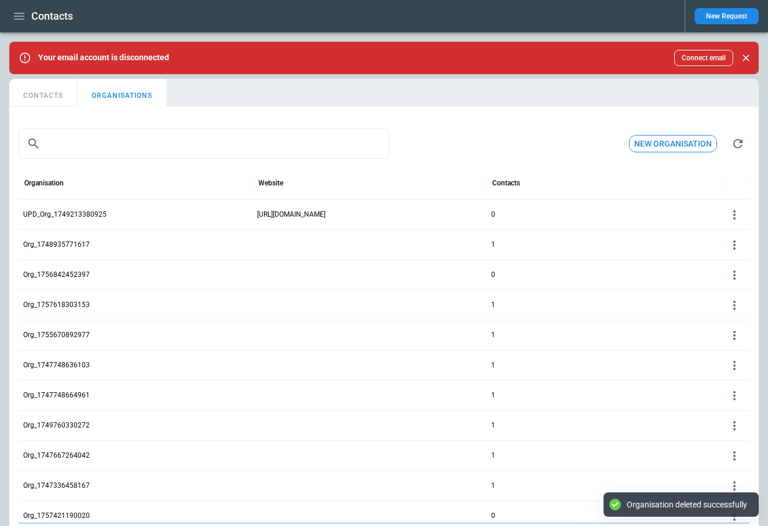
click at [610, 242] on icon at bounding box center [735, 245] width 14 height 14
click at [610, 243] on icon at bounding box center [735, 245] width 14 height 14
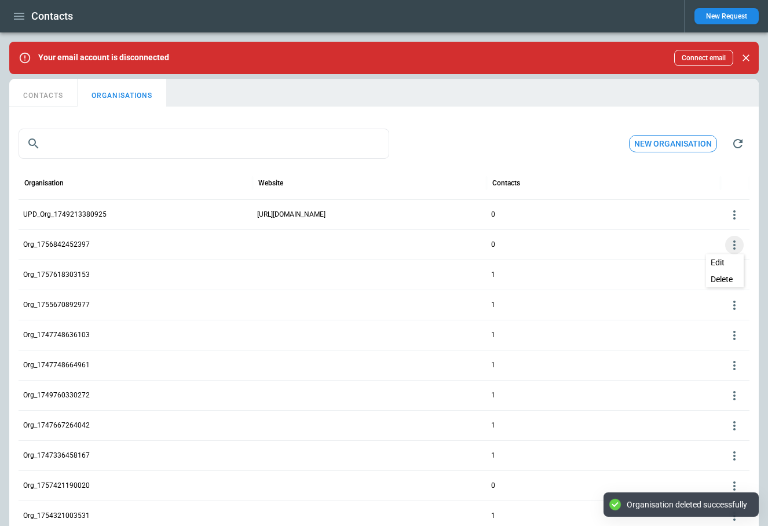
click at [610, 279] on button "Delete" at bounding box center [725, 279] width 38 height 17
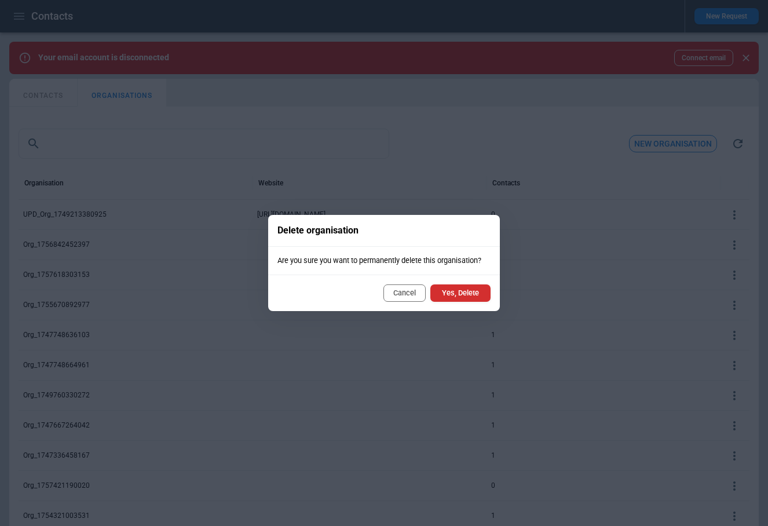
click at [466, 294] on button "Yes, Delete" at bounding box center [460, 292] width 60 height 17
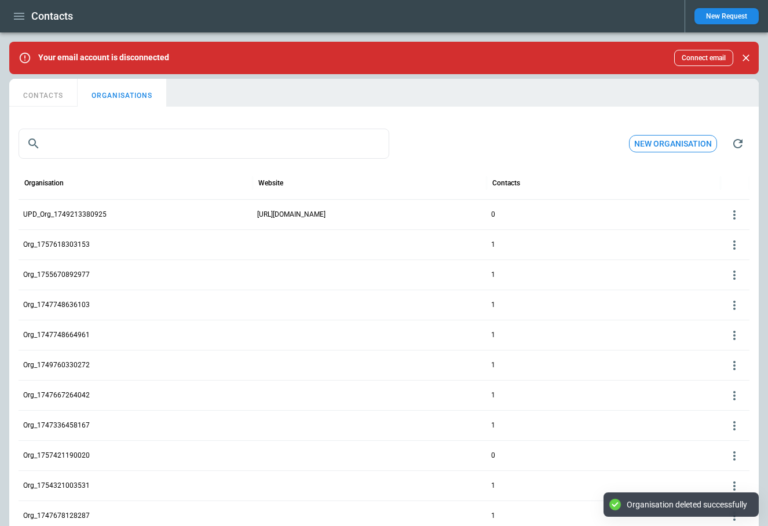
click at [610, 272] on icon at bounding box center [735, 275] width 14 height 14
click at [610, 308] on button "Delete" at bounding box center [725, 309] width 38 height 17
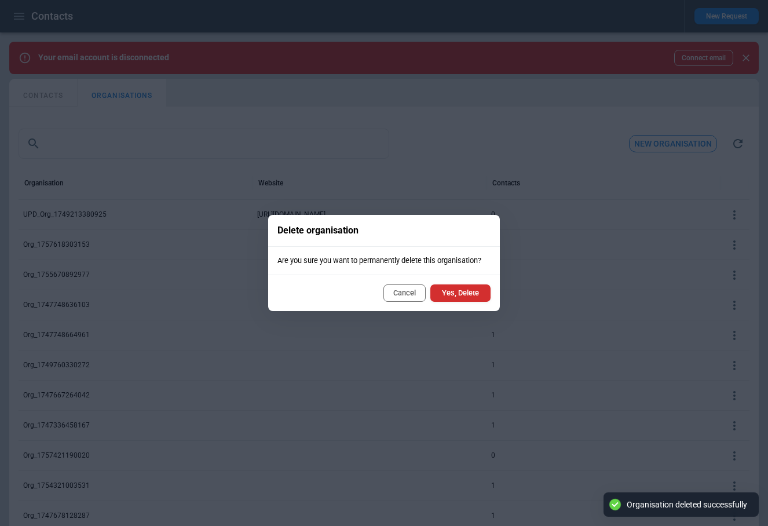
click at [478, 292] on button "Yes, Delete" at bounding box center [460, 292] width 60 height 17
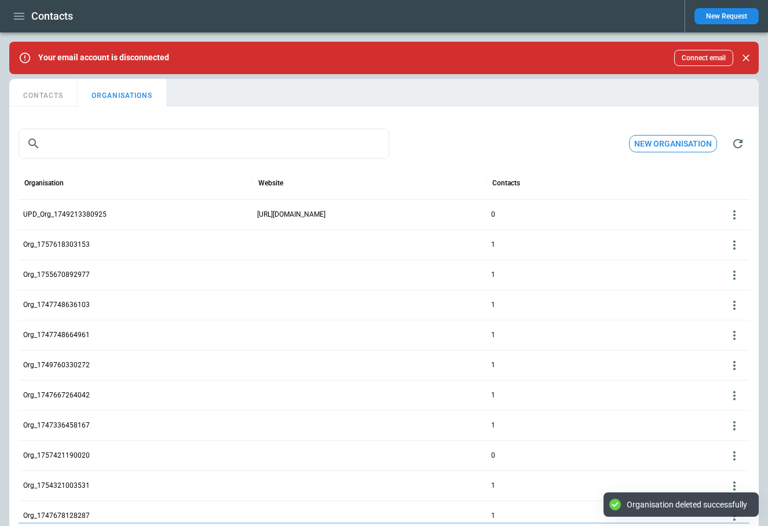
click at [610, 249] on icon at bounding box center [735, 245] width 14 height 14
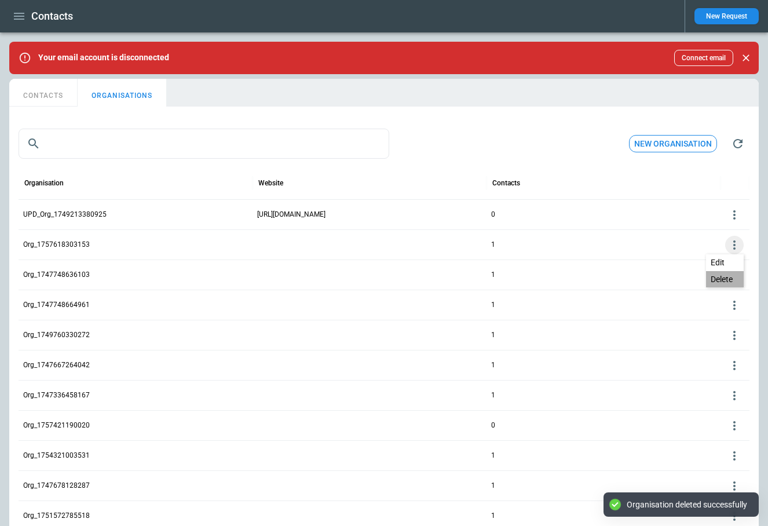
click at [610, 277] on button "Delete" at bounding box center [725, 279] width 38 height 17
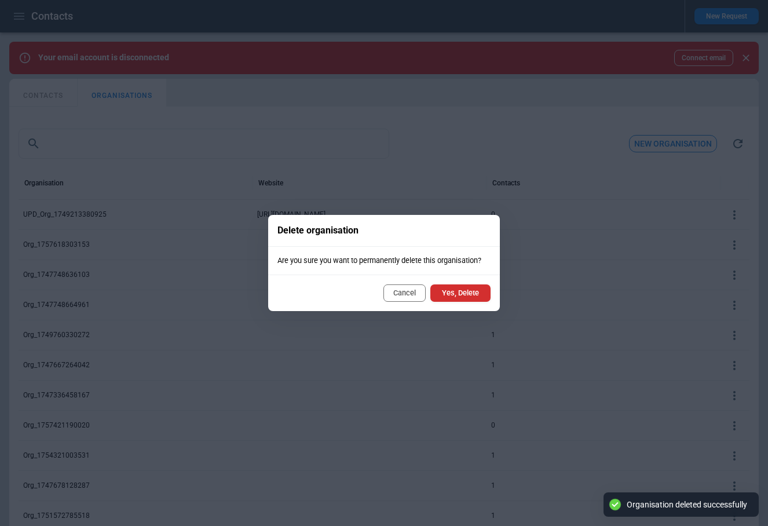
click at [468, 294] on button "Yes, Delete" at bounding box center [460, 292] width 60 height 17
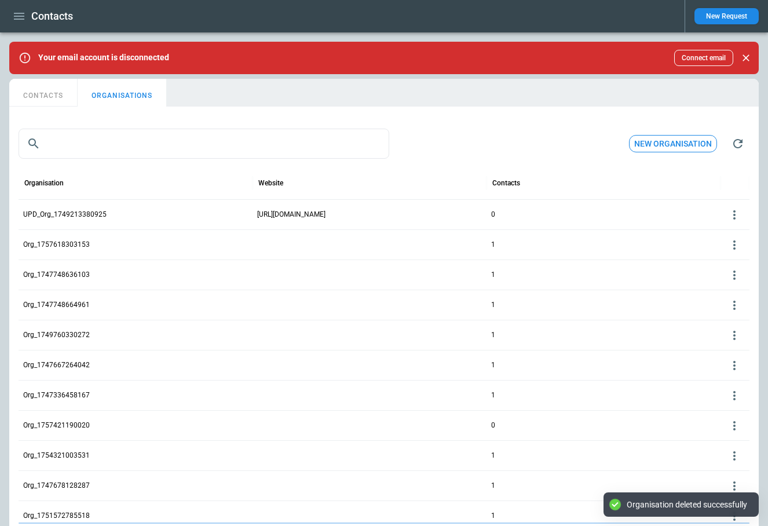
click at [610, 274] on icon at bounding box center [735, 275] width 14 height 14
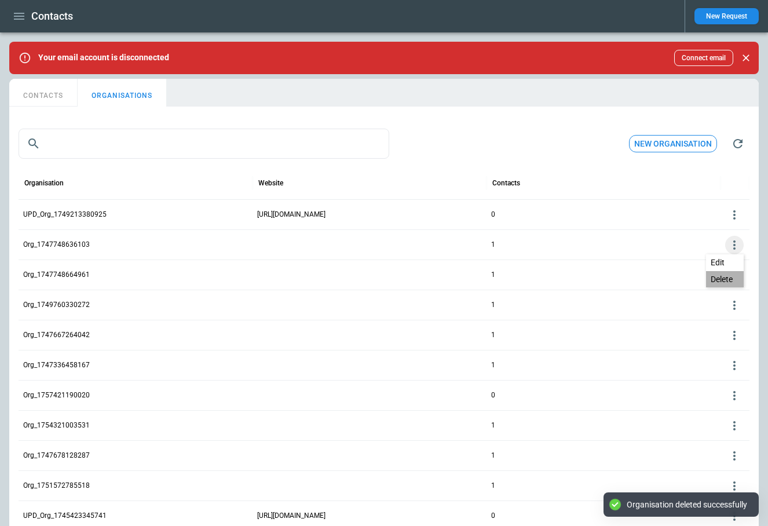
click at [610, 273] on button "Delete" at bounding box center [725, 279] width 38 height 17
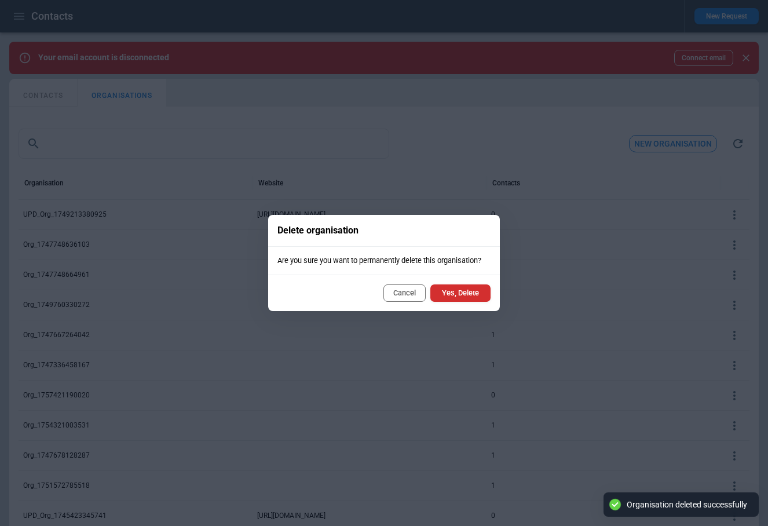
click at [468, 291] on button "Yes, Delete" at bounding box center [460, 292] width 60 height 17
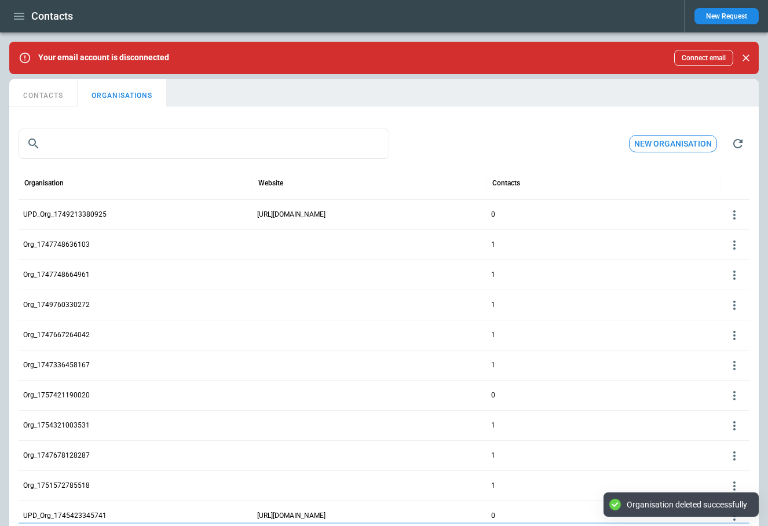
click at [610, 279] on icon at bounding box center [735, 275] width 14 height 14
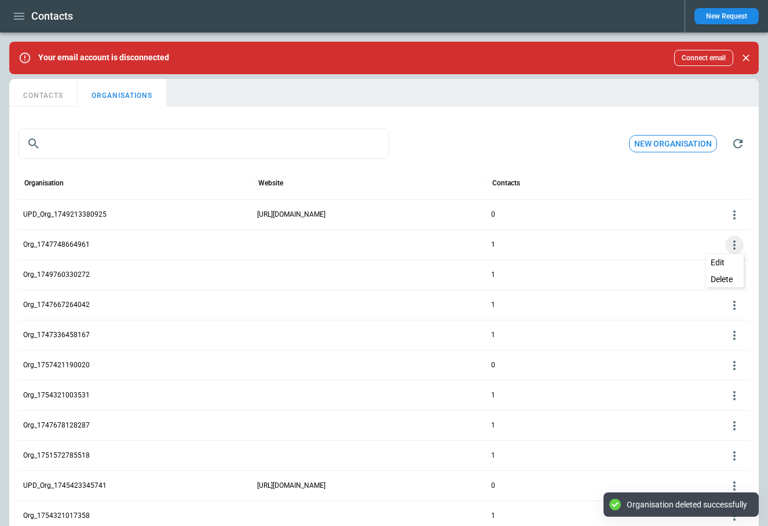
click at [610, 279] on button "Delete" at bounding box center [725, 279] width 38 height 17
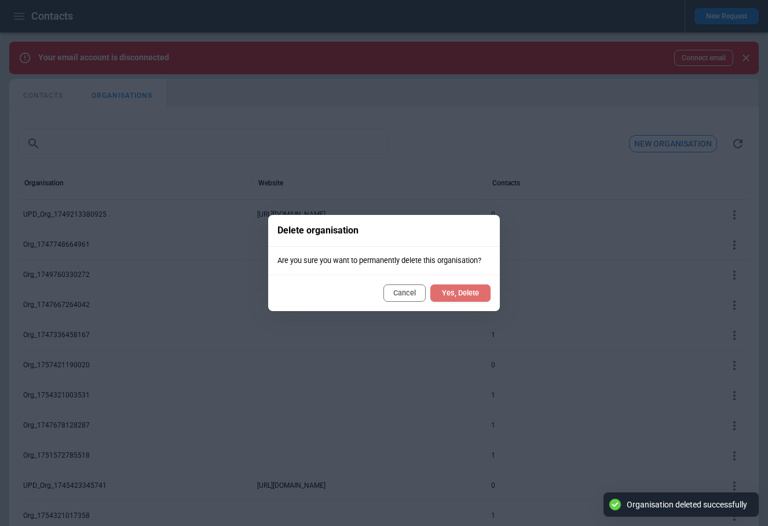
click at [469, 293] on button "Yes, Delete" at bounding box center [460, 292] width 60 height 17
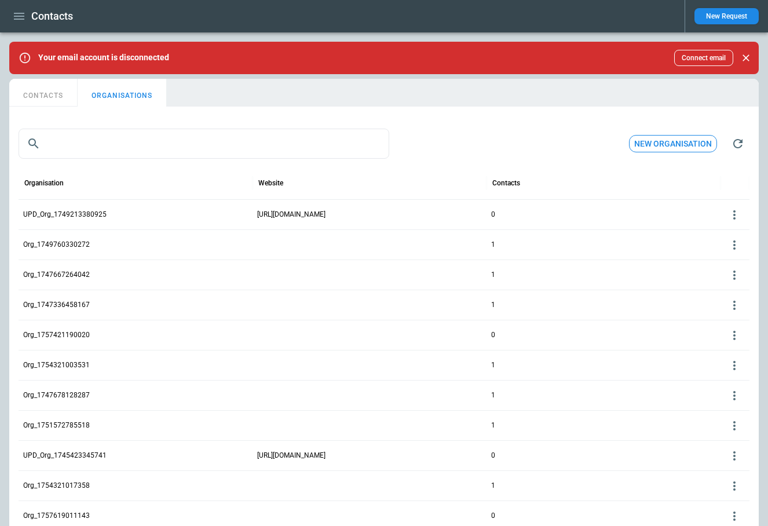
click at [610, 242] on icon at bounding box center [735, 245] width 14 height 14
click at [610, 281] on button "Delete" at bounding box center [725, 279] width 38 height 17
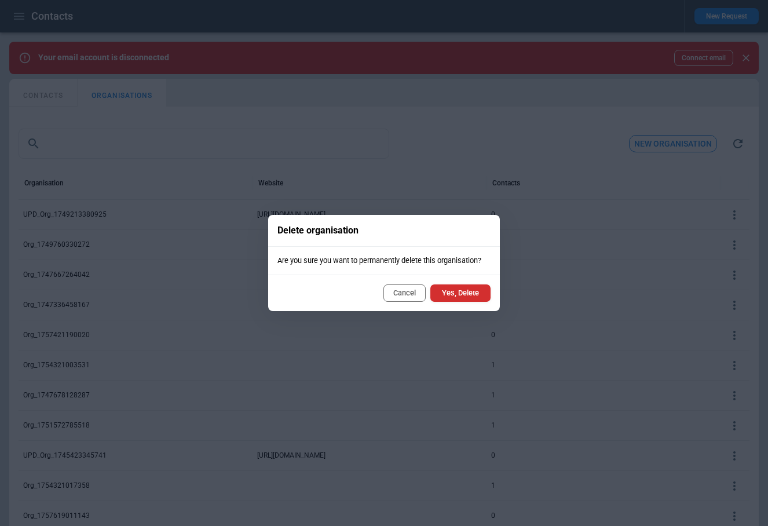
click at [475, 294] on button "Yes, Delete" at bounding box center [460, 292] width 60 height 17
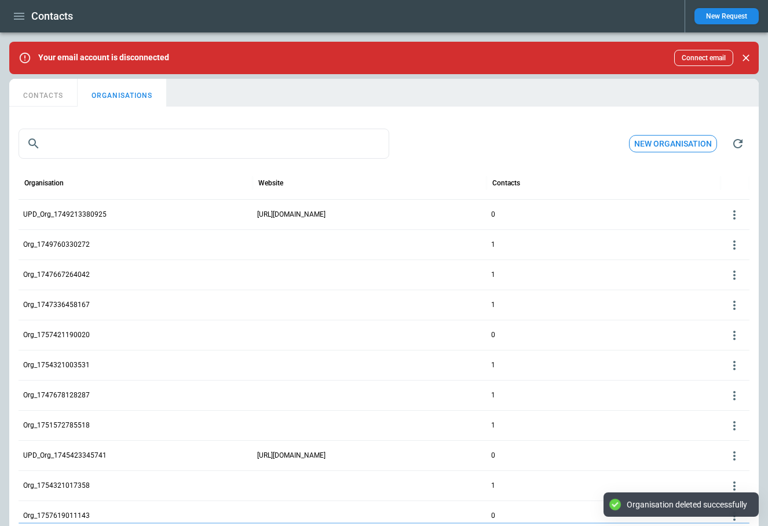
click at [610, 275] on div "UPD_Org_1749213380925 [URL][DOMAIN_NAME] 0 Org_1749760330272 1 Org_174766726404…" at bounding box center [384, 410] width 731 height 422
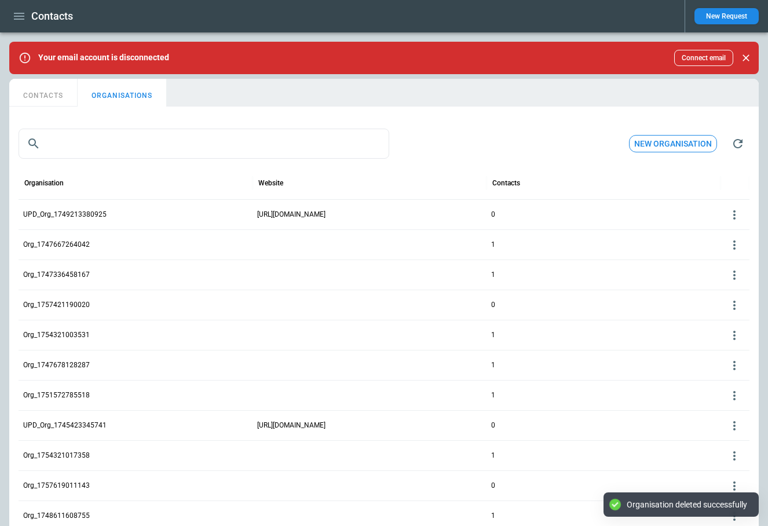
click at [610, 276] on icon at bounding box center [735, 275] width 14 height 14
click at [610, 309] on button "Delete" at bounding box center [725, 309] width 38 height 17
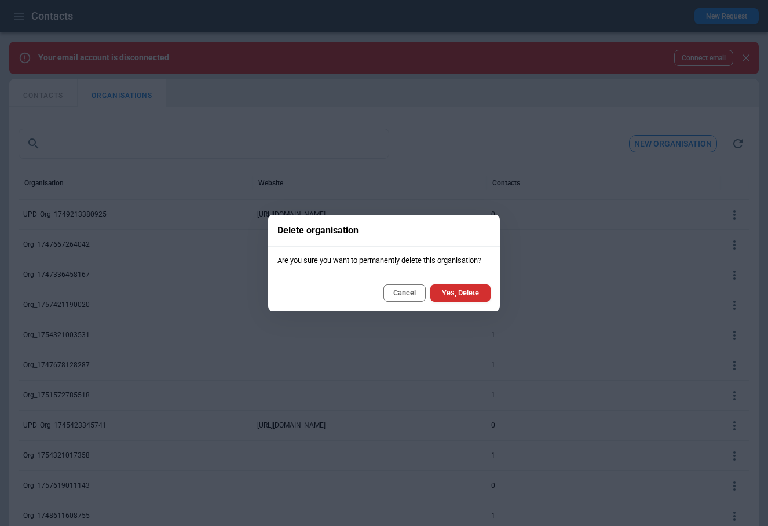
click at [477, 293] on button "Yes, Delete" at bounding box center [460, 292] width 60 height 17
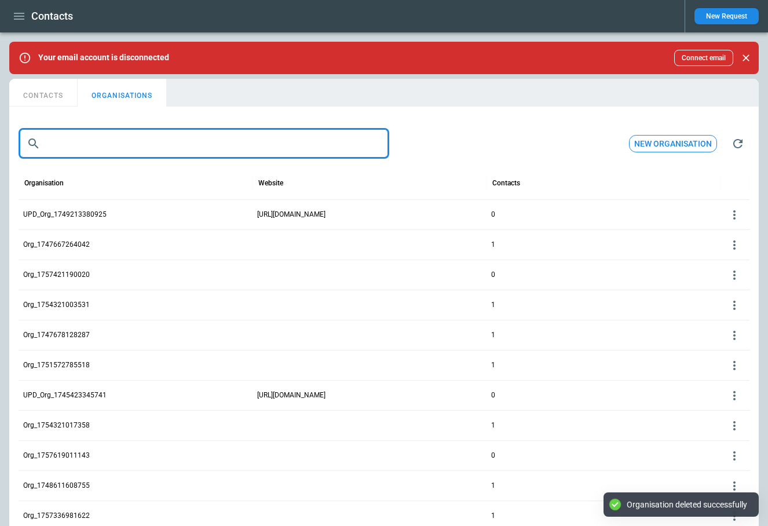
click at [130, 142] on input "text" at bounding box center [217, 144] width 344 height 30
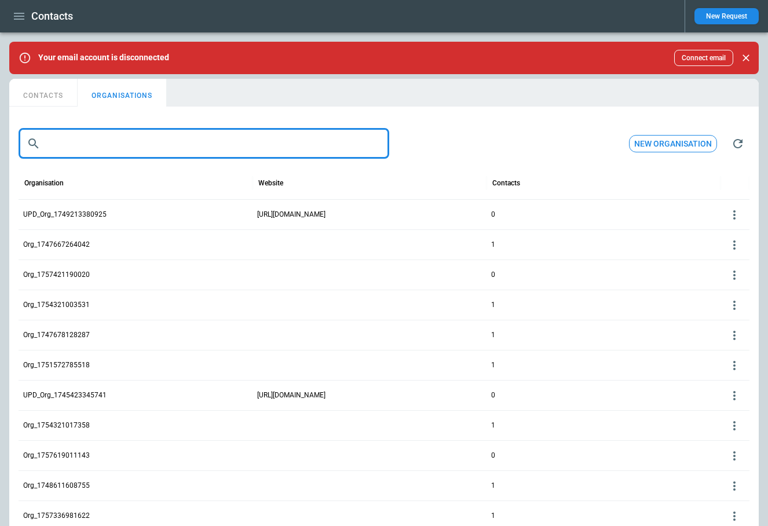
click at [610, 101] on div "CONTACTS ORGANISATIONS" at bounding box center [384, 93] width 750 height 28
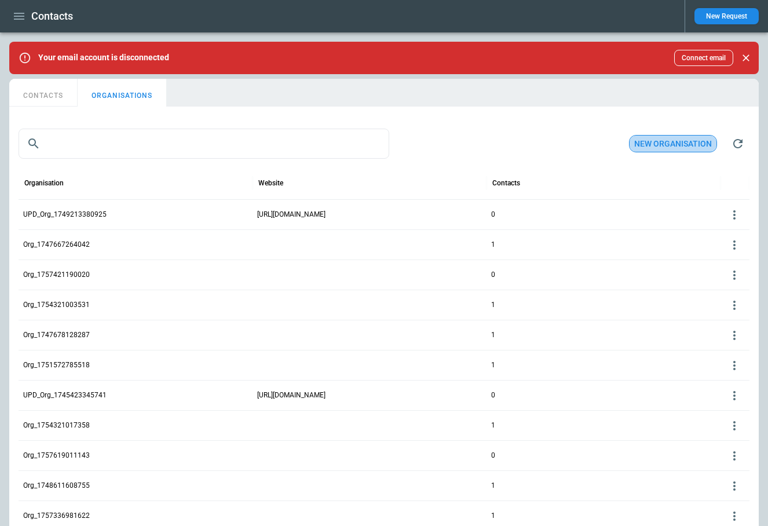
click at [610, 141] on button "New organisation" at bounding box center [673, 144] width 88 height 18
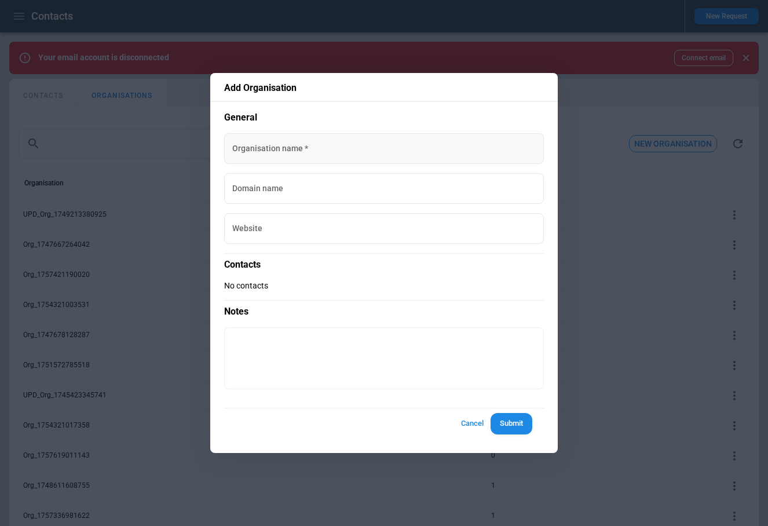
click at [294, 139] on input "Organisation name   *" at bounding box center [384, 148] width 320 height 31
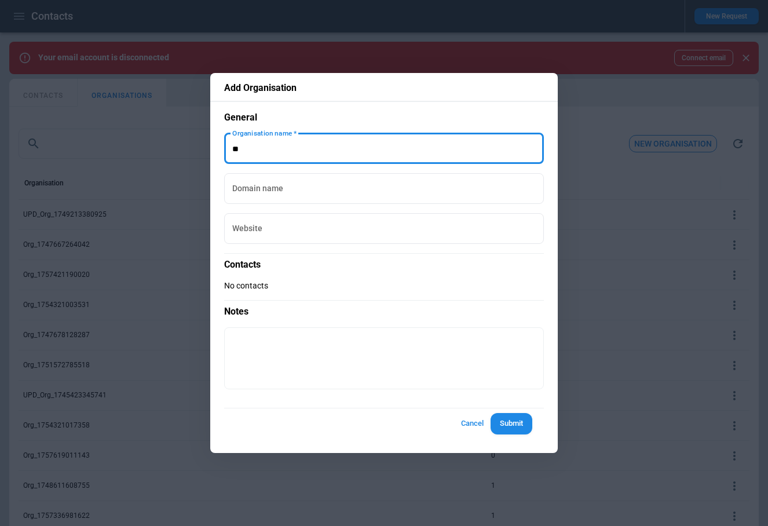
type input "*"
type input "**********"
click at [513, 422] on button "Submit" at bounding box center [512, 423] width 42 height 21
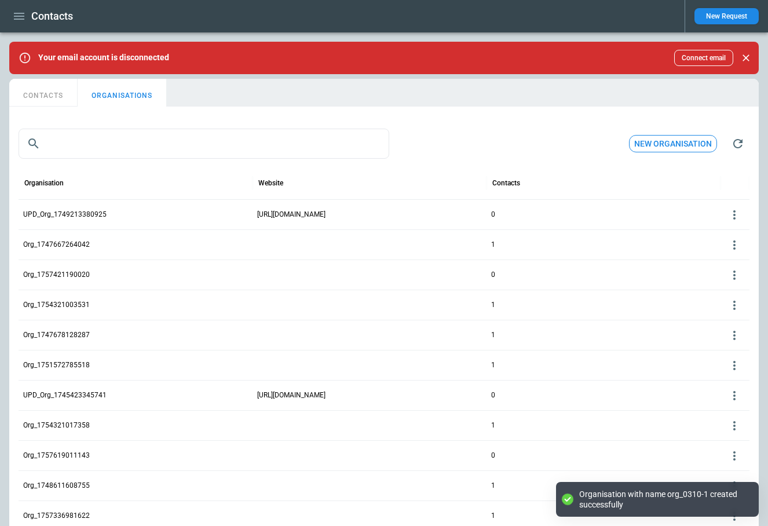
click at [610, 17] on button "New Request" at bounding box center [727, 16] width 64 height 16
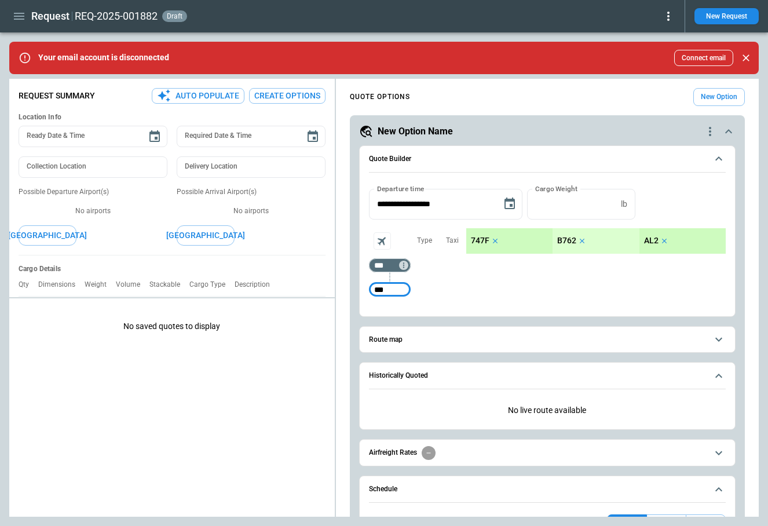
type input "***"
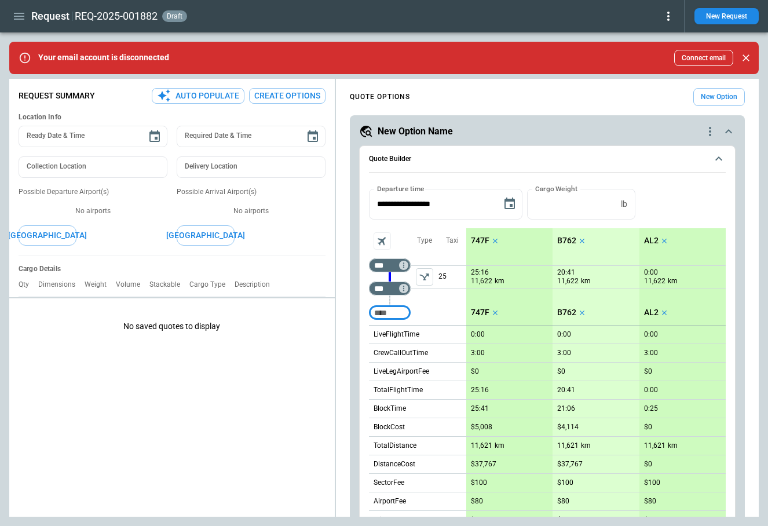
click at [421, 283] on button "left aligned" at bounding box center [424, 276] width 17 height 17
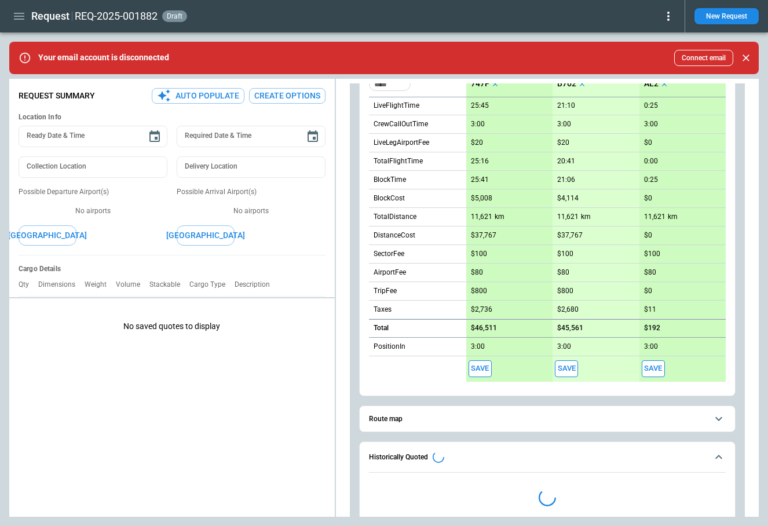
scroll to position [294, 0]
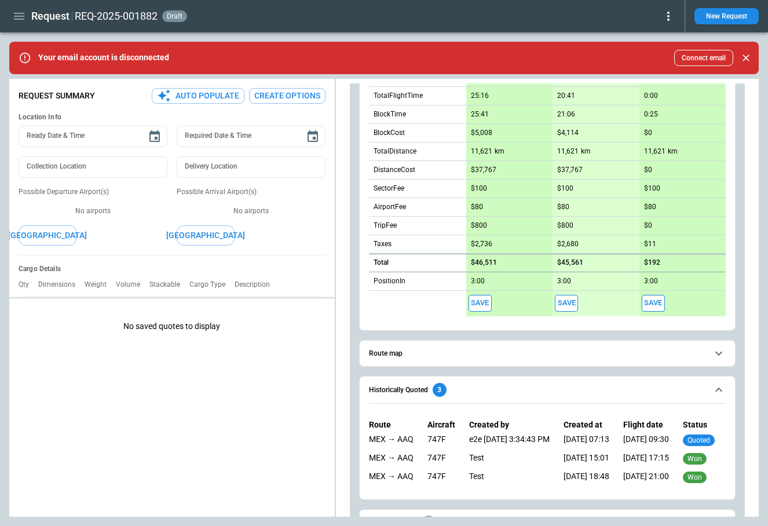
click at [483, 305] on button "Save" at bounding box center [480, 303] width 23 height 17
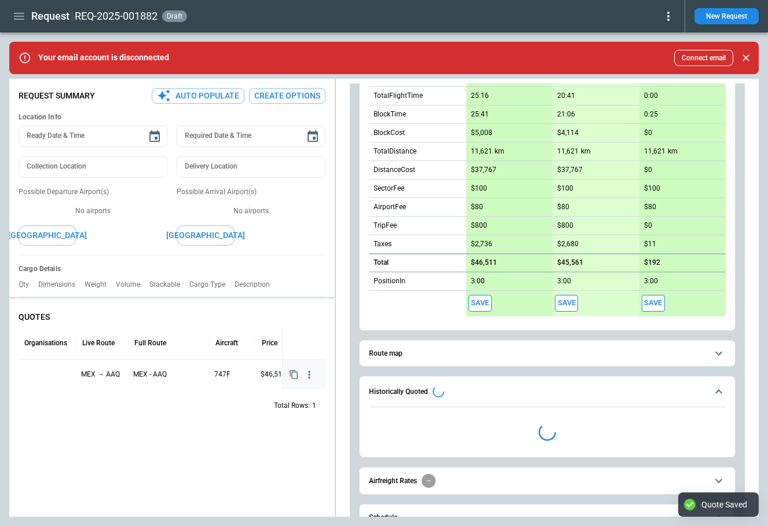
type textarea "*"
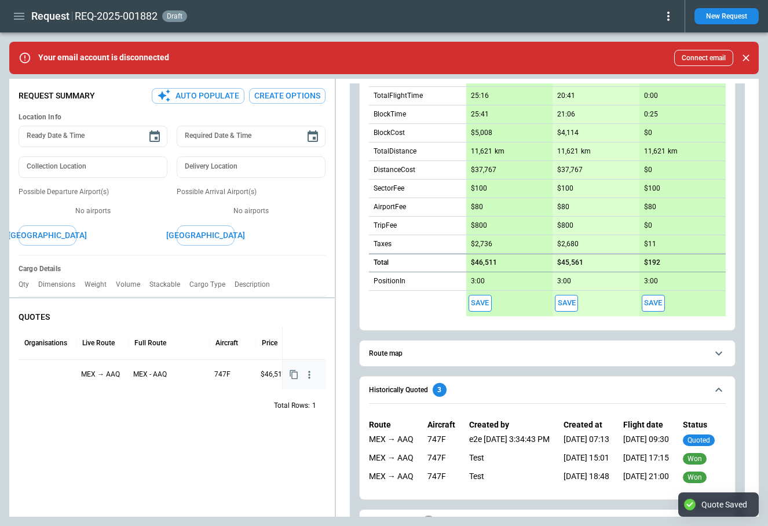
click at [39, 376] on div at bounding box center [47, 374] width 49 height 20
click at [50, 374] on input "text" at bounding box center [38, 376] width 29 height 20
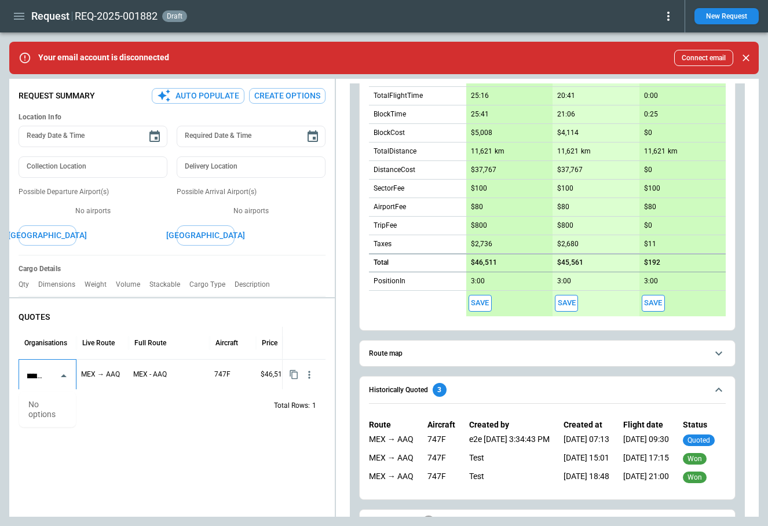
type input "**********"
click at [122, 432] on div "QUOTES Organisations Live Route Full Route Aircraft Price Status ​ MEX → AAQ ME…" at bounding box center [172, 410] width 326 height 214
click at [422, 273] on div "**********" at bounding box center [384, 298] width 750 height 438
type textarea "*"
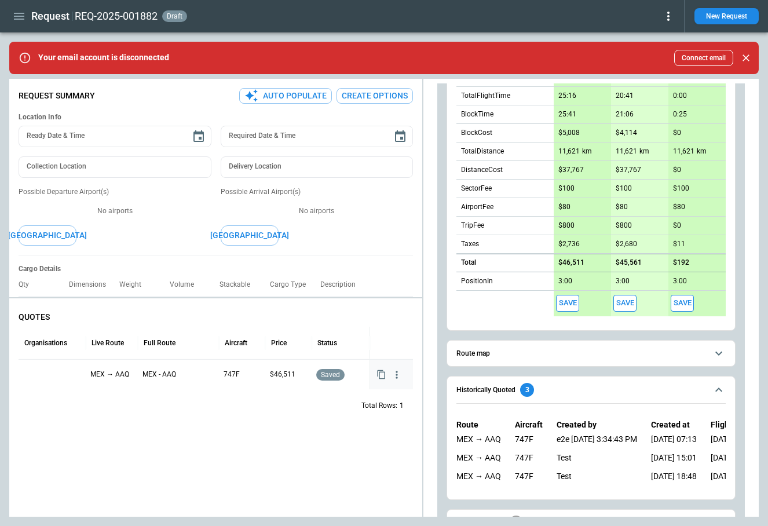
click at [45, 374] on div at bounding box center [52, 374] width 58 height 20
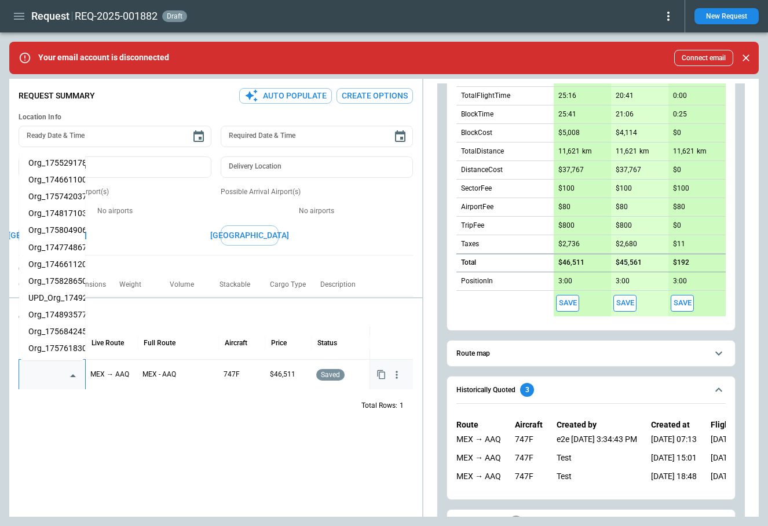
click at [52, 375] on input "text" at bounding box center [43, 376] width 38 height 20
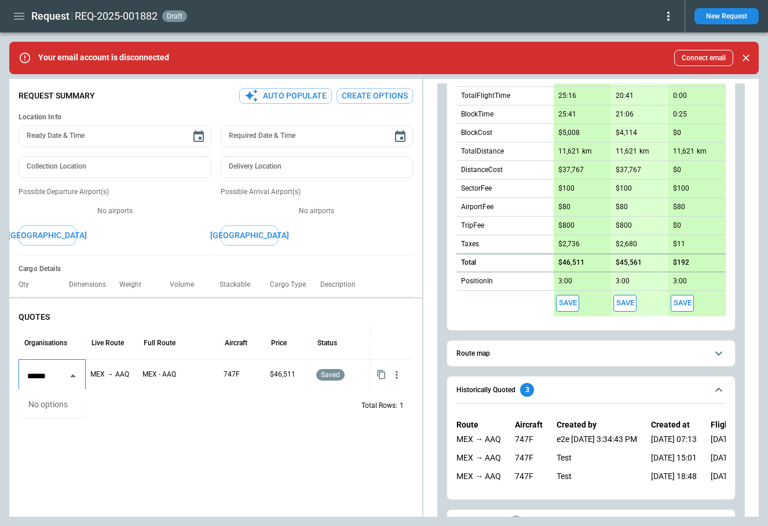
type input "******"
